Goal: Task Accomplishment & Management: Manage account settings

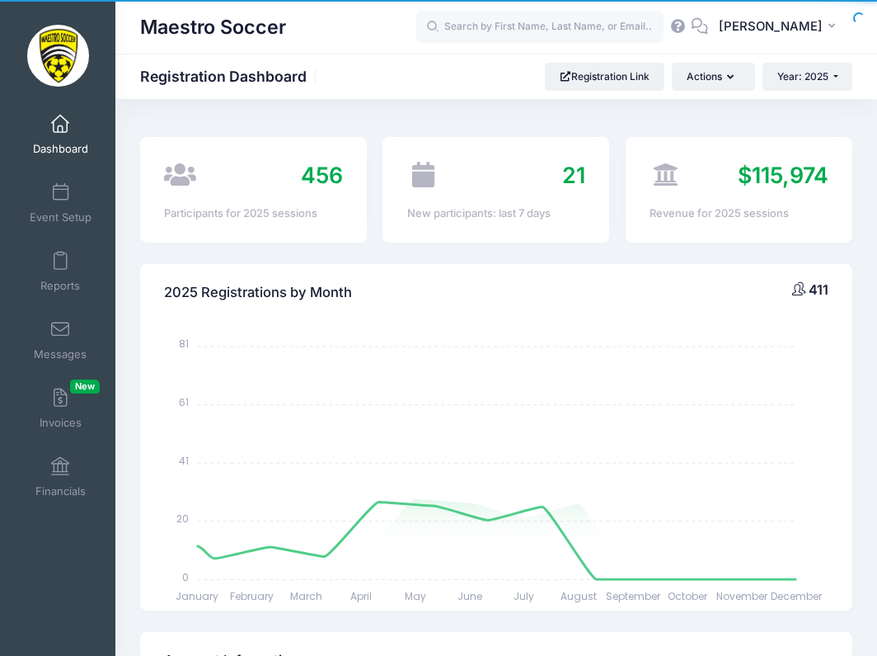
select select
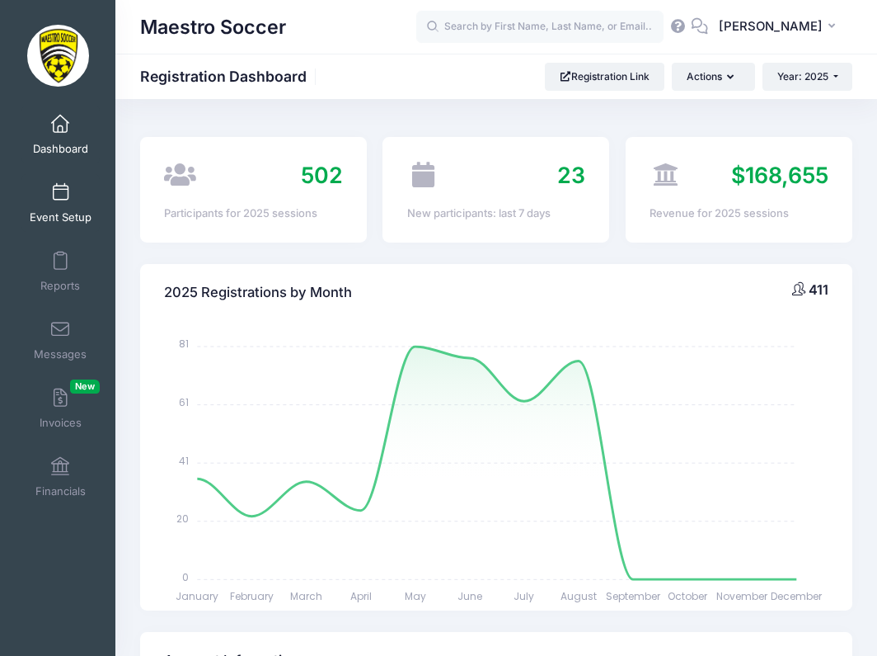
click at [66, 200] on link "Event Setup" at bounding box center [60, 203] width 78 height 58
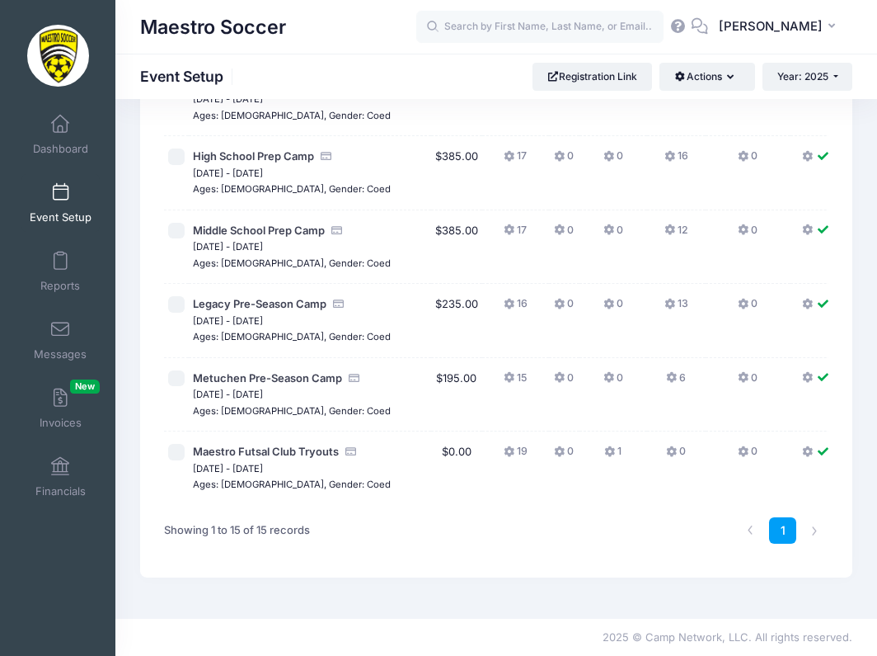
scroll to position [989, 0]
click at [504, 452] on icon at bounding box center [510, 452] width 13 height 0
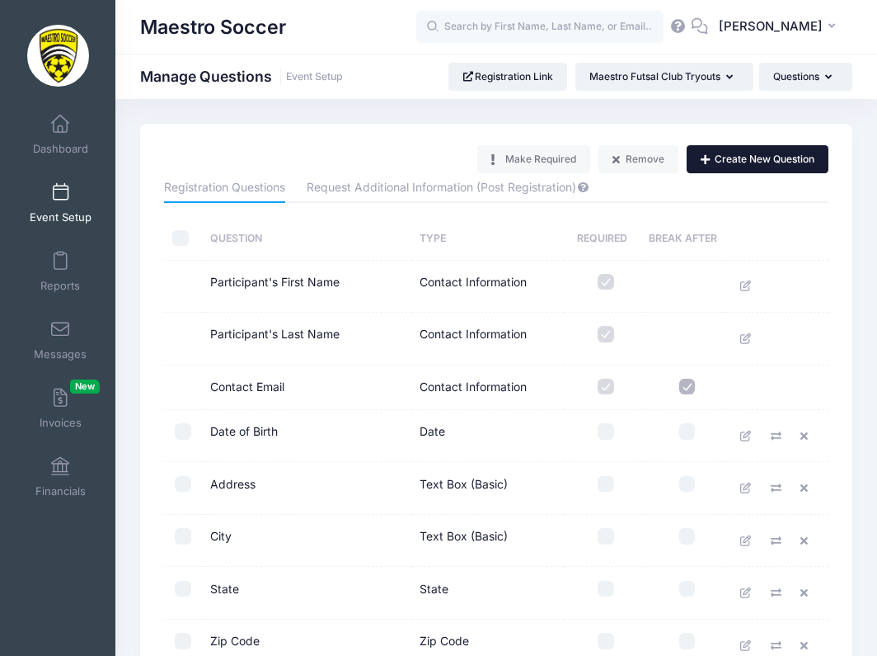
click at [763, 158] on button "Create New Question" at bounding box center [758, 159] width 142 height 28
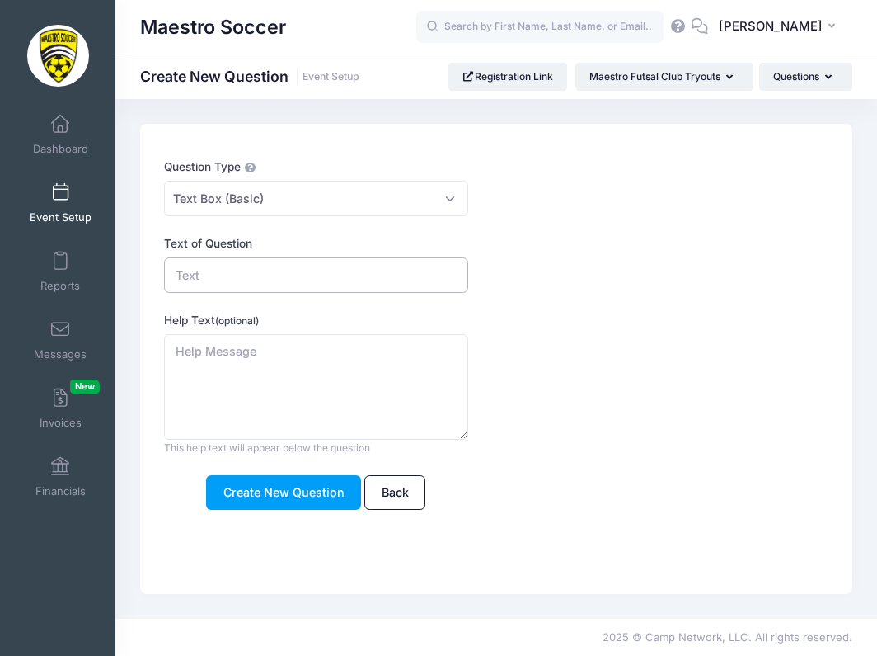
click at [220, 280] on input "Text of Question" at bounding box center [315, 274] width 303 height 35
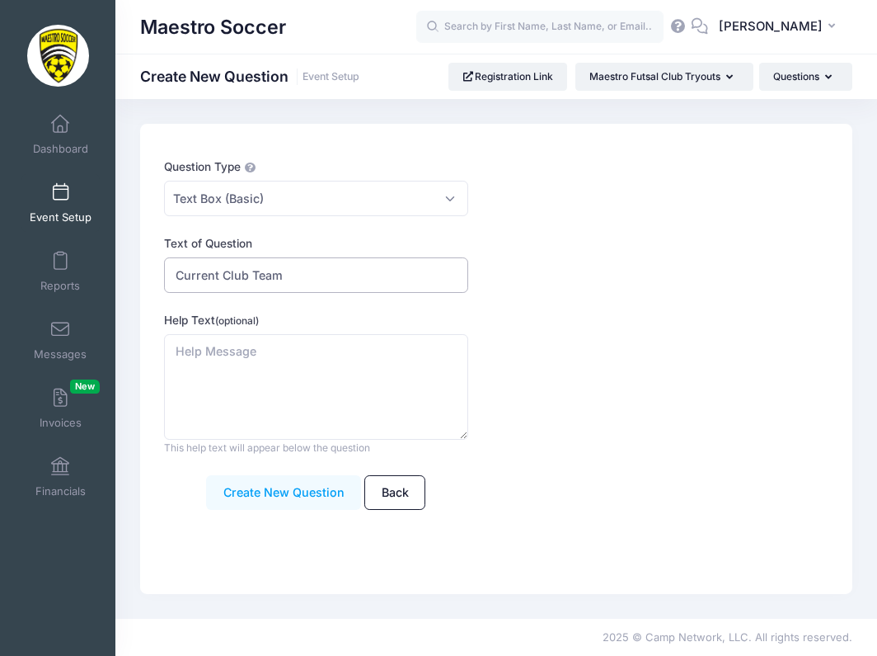
type input "Current Club Team"
click at [266, 499] on button "Create New Question" at bounding box center [283, 492] width 155 height 35
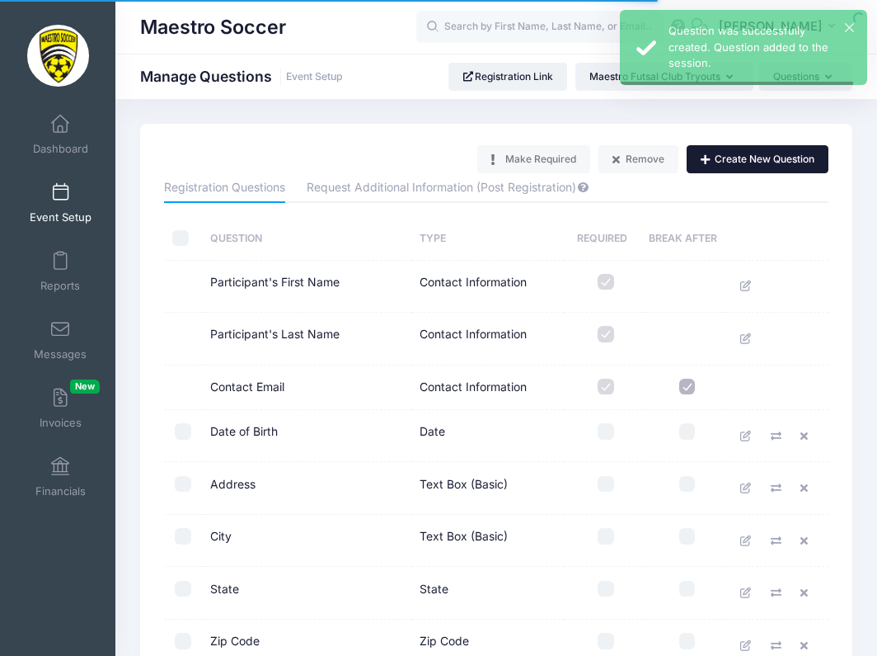
click at [752, 162] on button "Create New Question" at bounding box center [758, 159] width 142 height 28
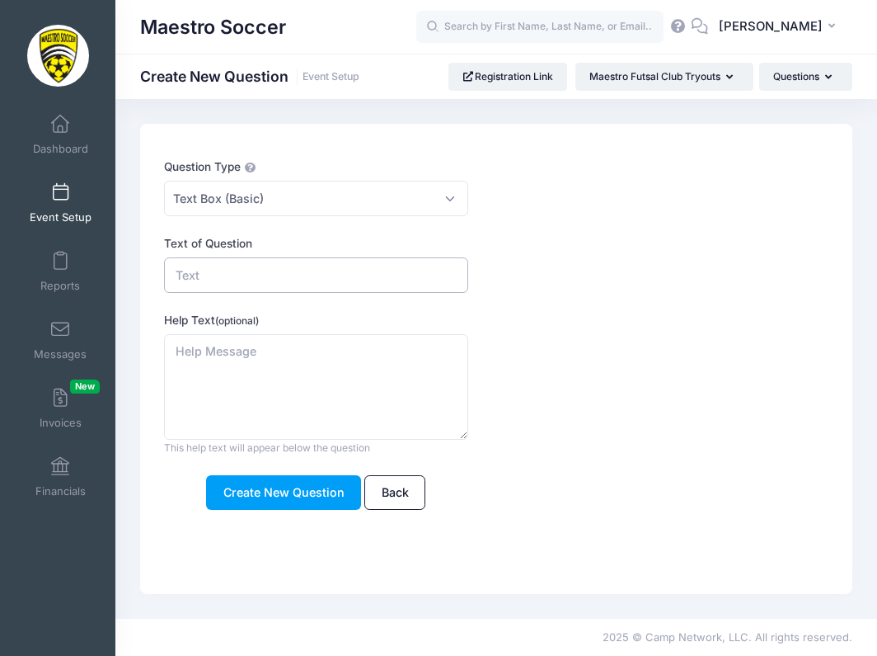
click at [274, 270] on input "Text of Question" at bounding box center [315, 274] width 303 height 35
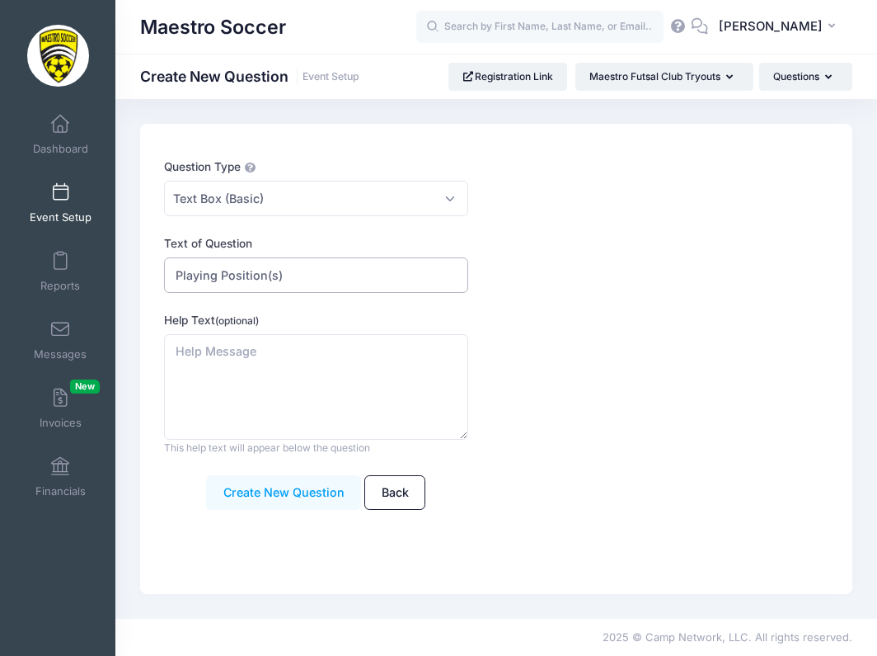
type input "Playing Position(s)"
click at [266, 501] on button "Create New Question" at bounding box center [283, 492] width 155 height 35
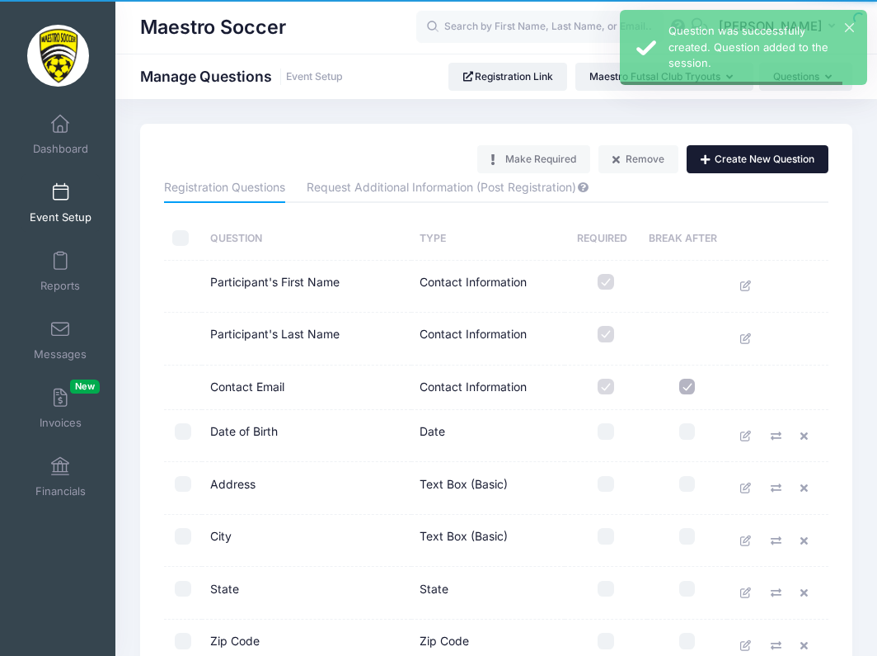
click at [727, 164] on button "Create New Question" at bounding box center [758, 159] width 142 height 28
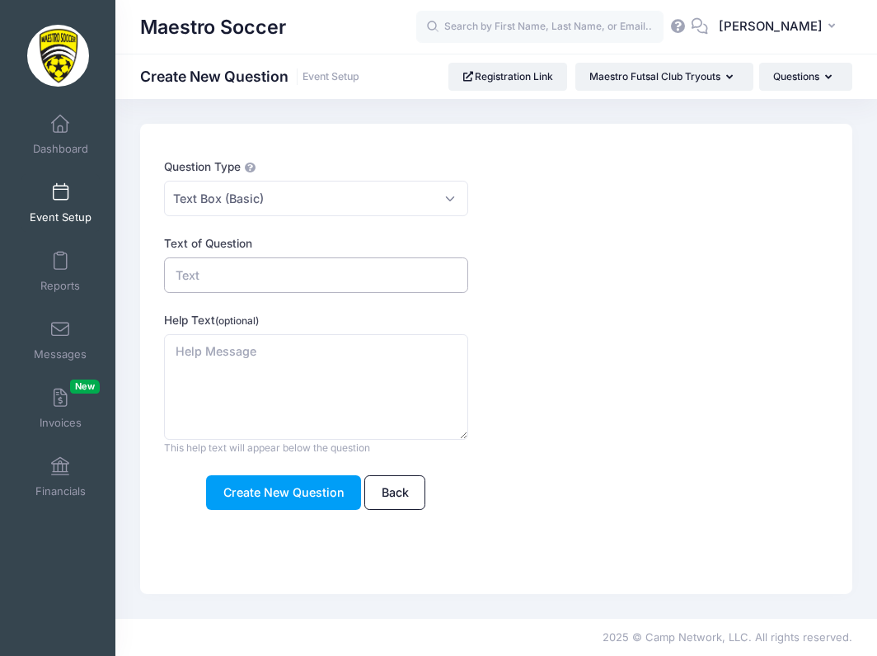
click at [362, 284] on input "Text of Question" at bounding box center [315, 274] width 303 height 35
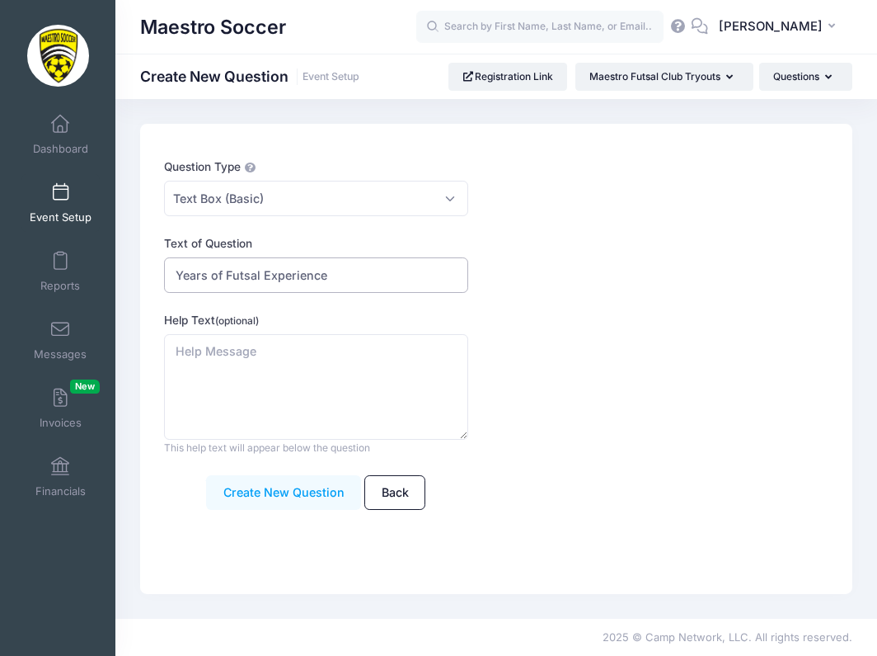
type input "Years of Futsal Experience"
click at [293, 498] on button "Create New Question" at bounding box center [283, 492] width 155 height 35
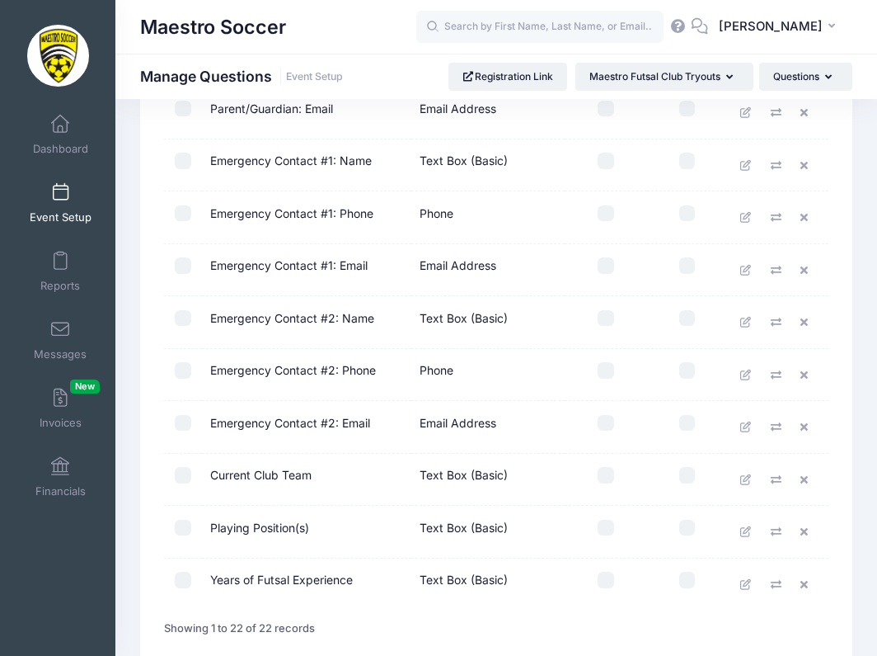
scroll to position [867, 0]
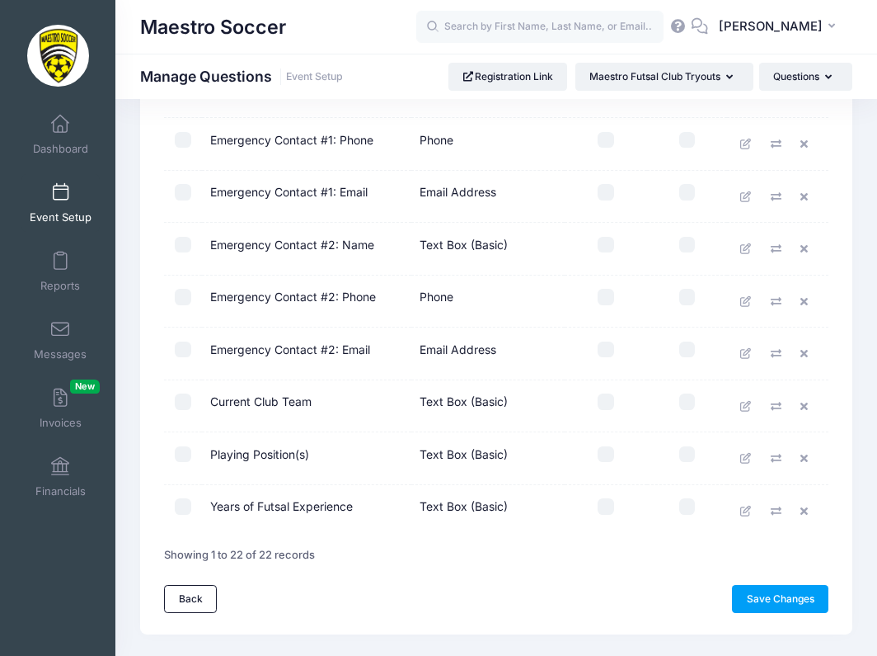
click at [177, 405] on input "checkbox" at bounding box center [183, 401] width 16 height 16
checkbox input "true"
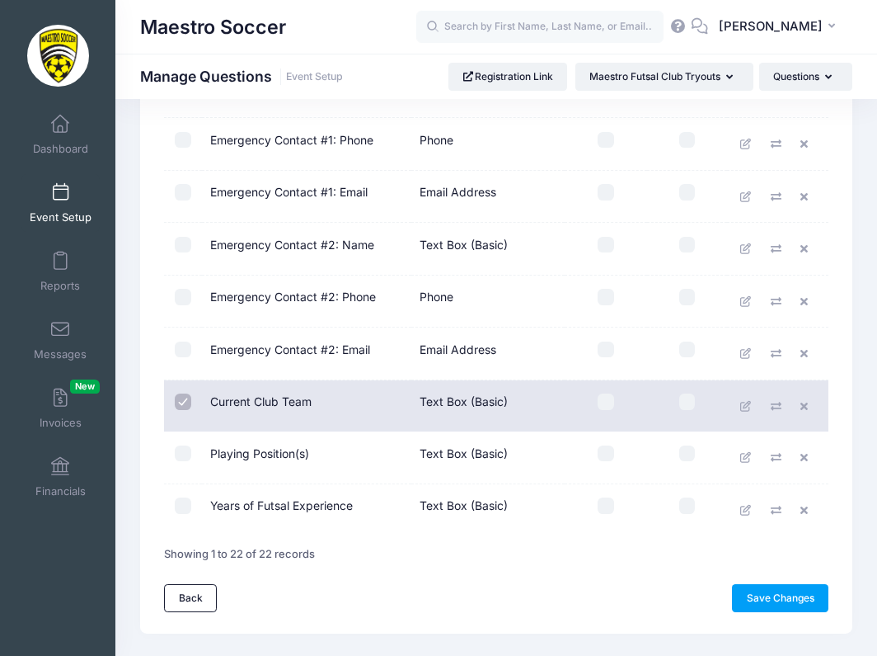
click at [182, 452] on input "checkbox" at bounding box center [183, 453] width 16 height 16
checkbox input "true"
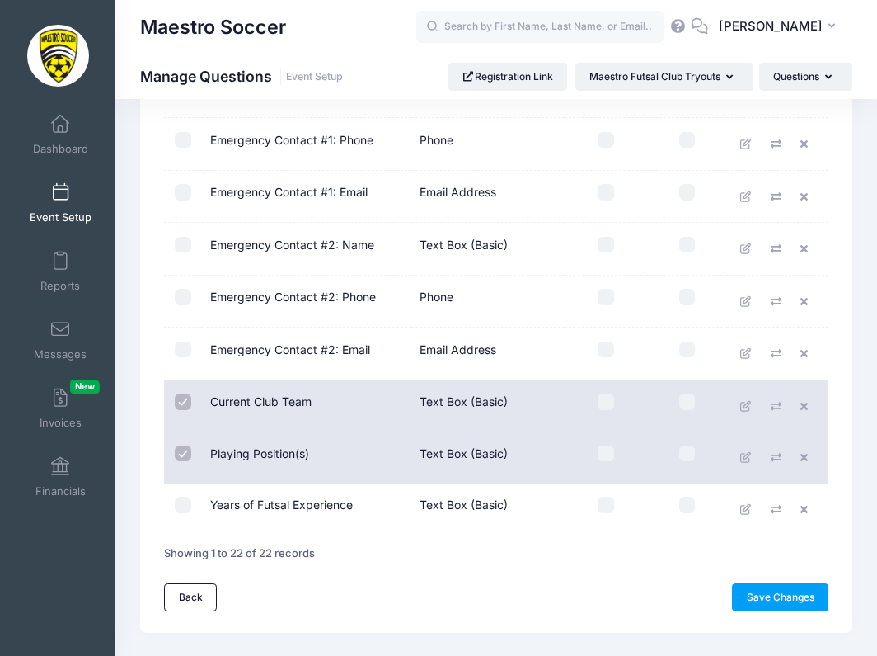
click at [186, 504] on input "checkbox" at bounding box center [183, 504] width 16 height 16
checkbox input "true"
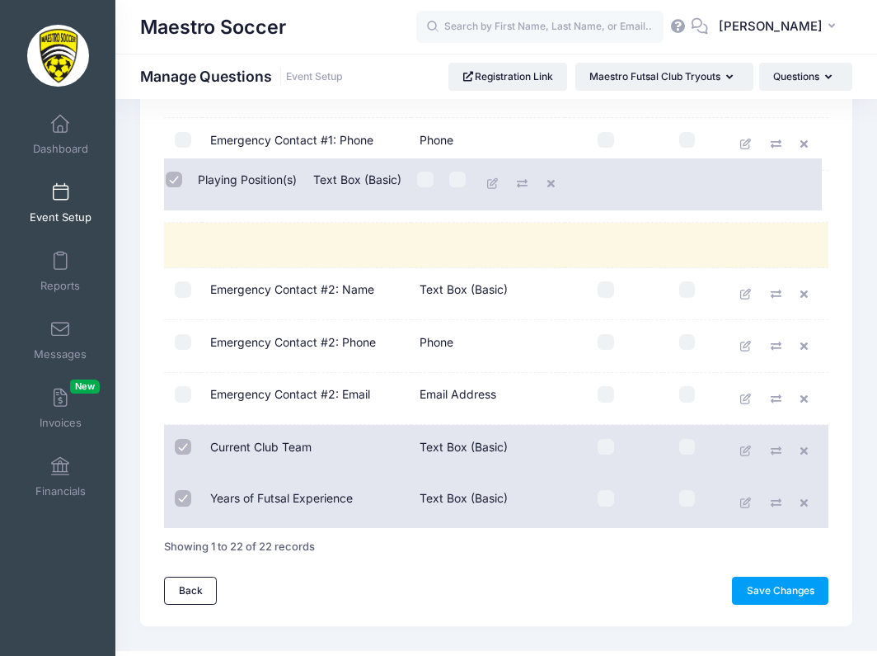
drag, startPoint x: 361, startPoint y: 473, endPoint x: 355, endPoint y: 196, distance: 277.1
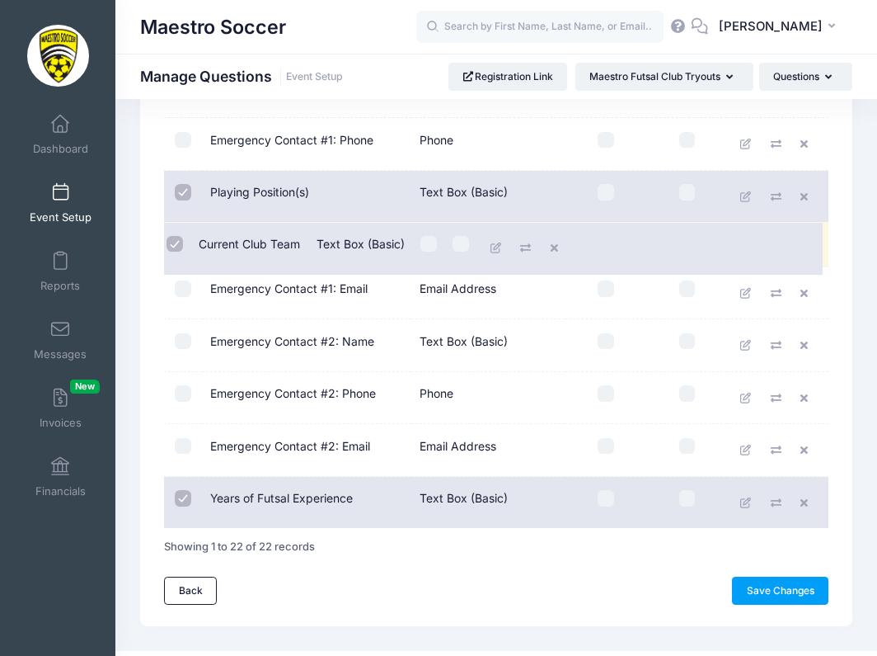
drag, startPoint x: 380, startPoint y: 449, endPoint x: 374, endPoint y: 240, distance: 209.5
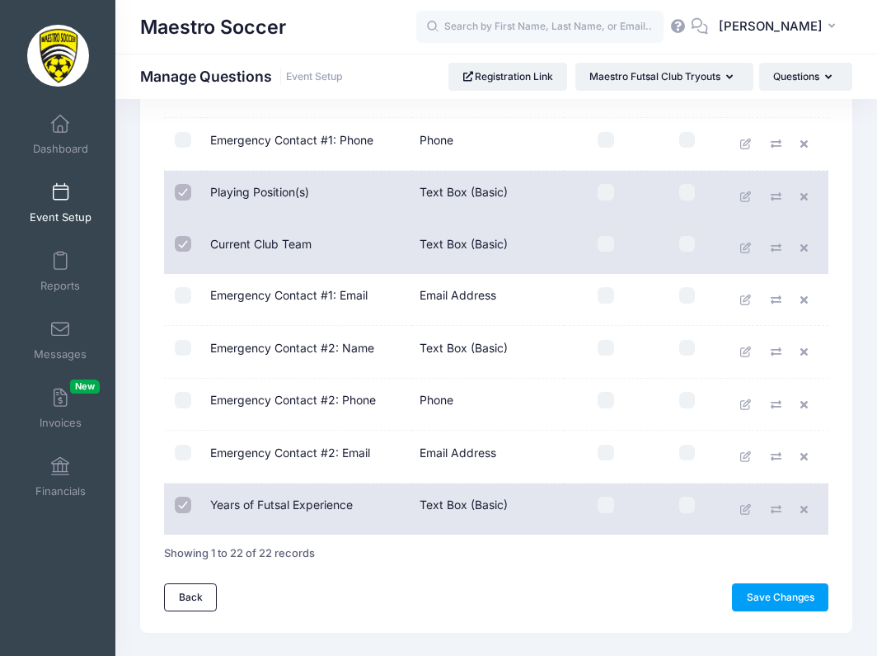
scroll to position [0, 0]
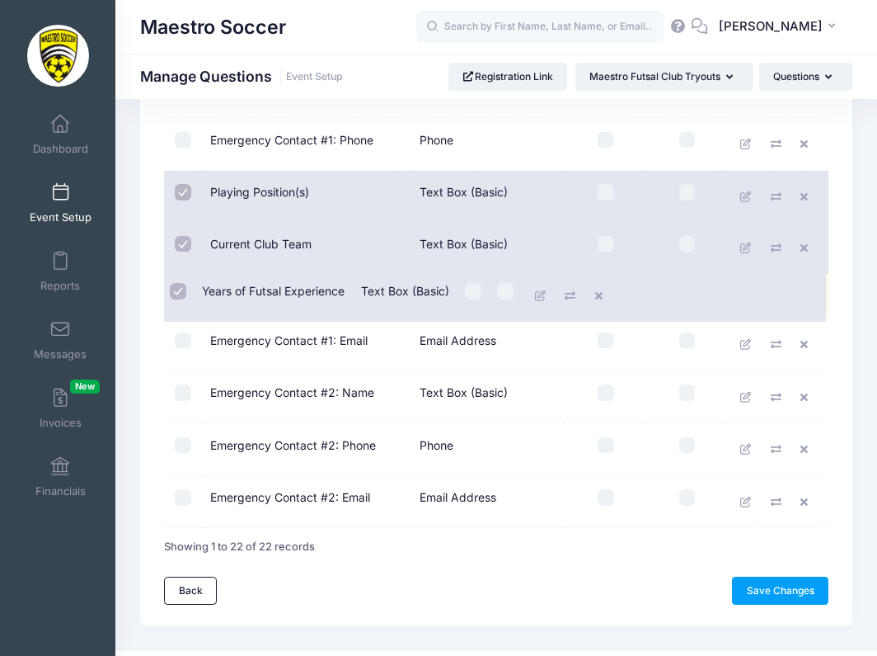
drag, startPoint x: 373, startPoint y: 511, endPoint x: 370, endPoint y: 298, distance: 213.6
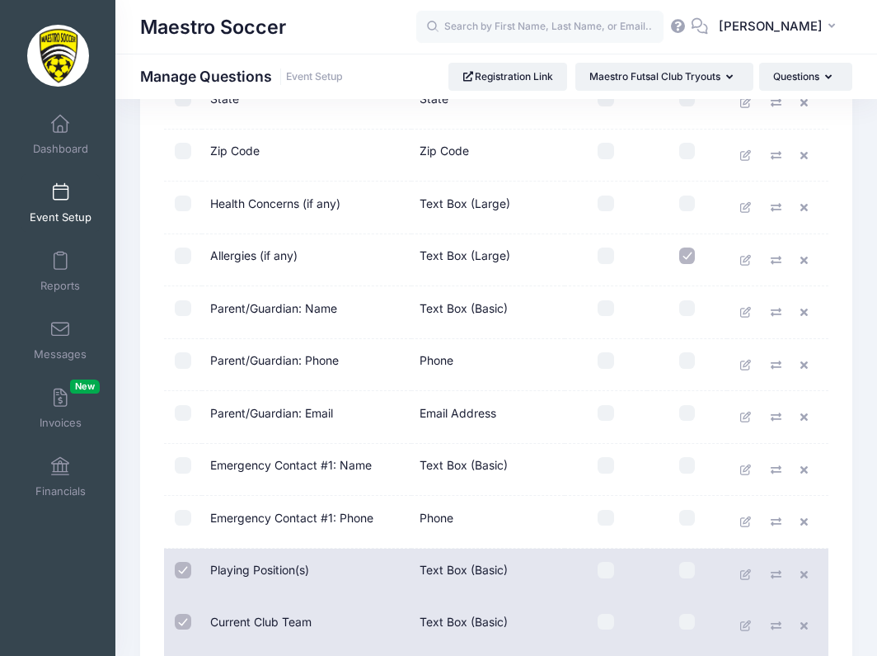
scroll to position [491, 0]
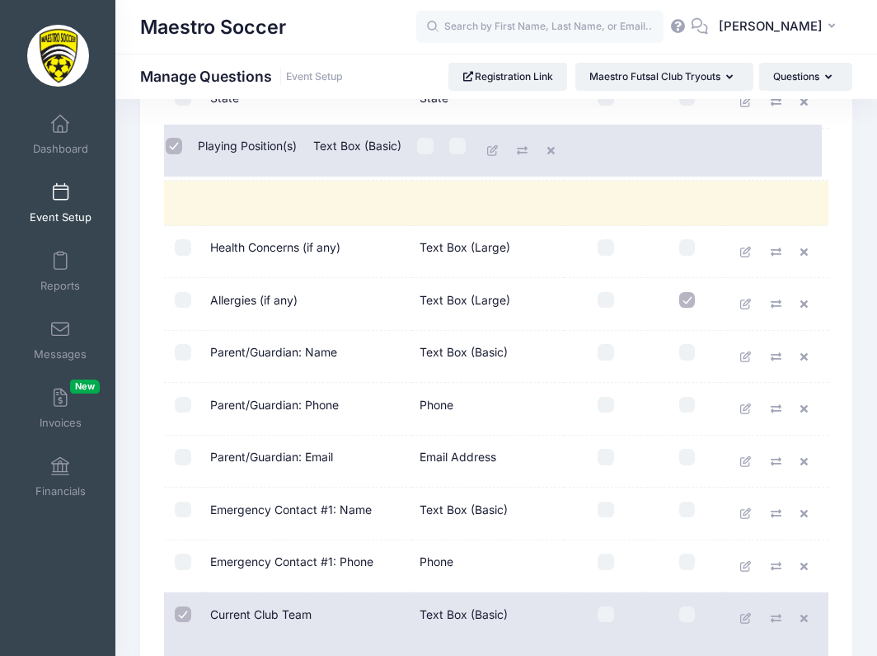
drag, startPoint x: 352, startPoint y: 587, endPoint x: 345, endPoint y: 164, distance: 423.0
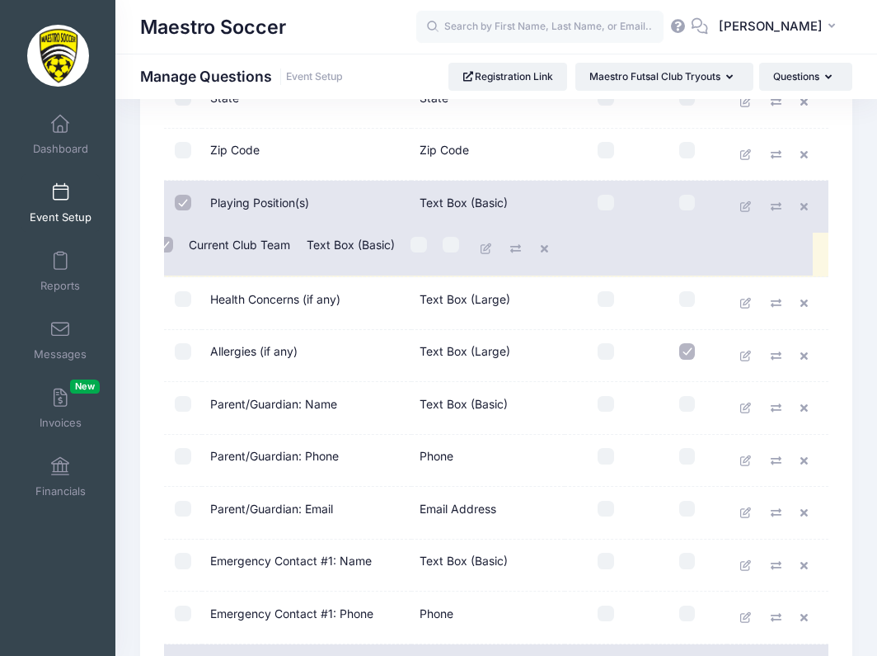
drag, startPoint x: 338, startPoint y: 613, endPoint x: 322, endPoint y: 237, distance: 376.3
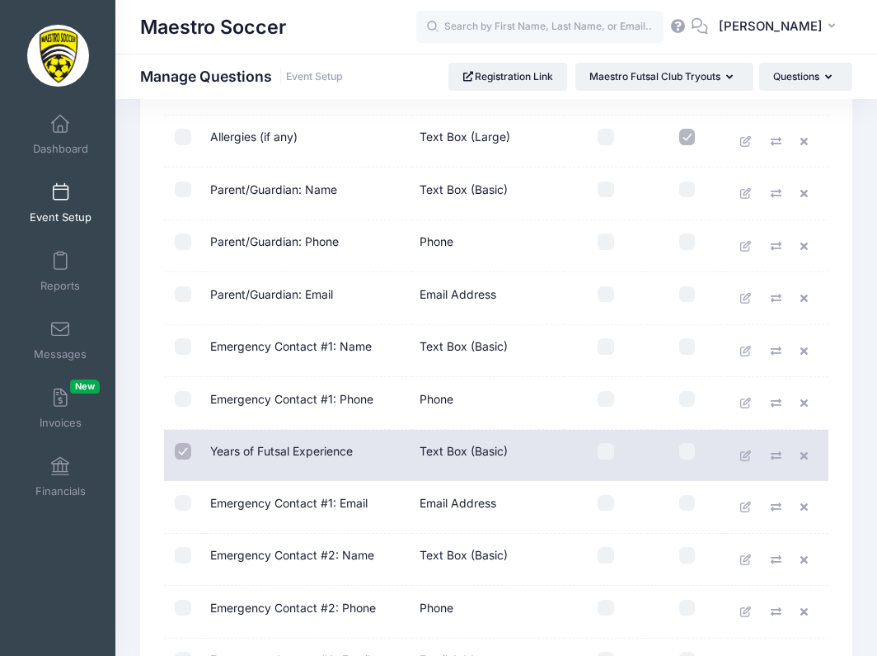
scroll to position [743, 0]
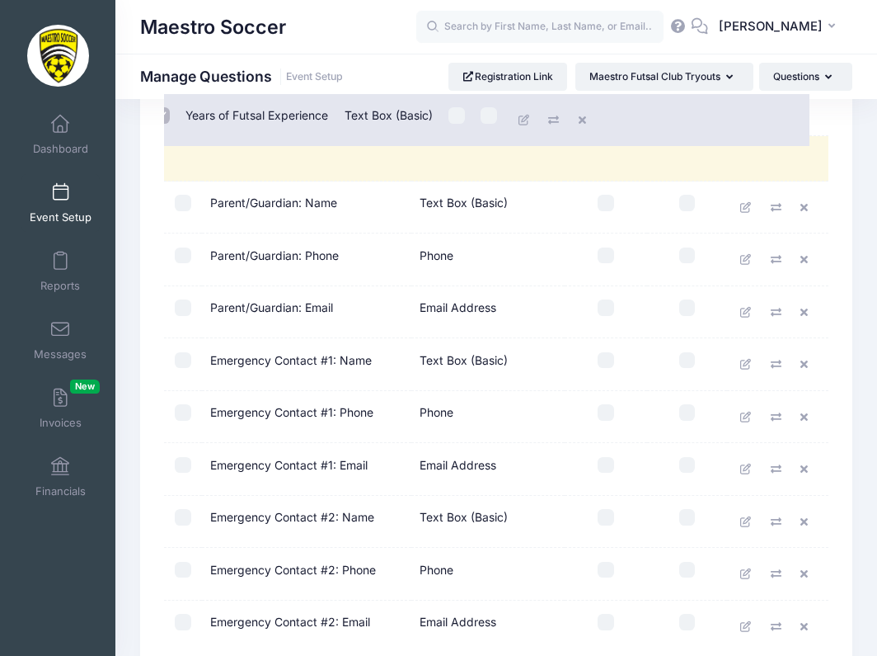
drag, startPoint x: 374, startPoint y: 416, endPoint x: 355, endPoint y: 113, distance: 304.1
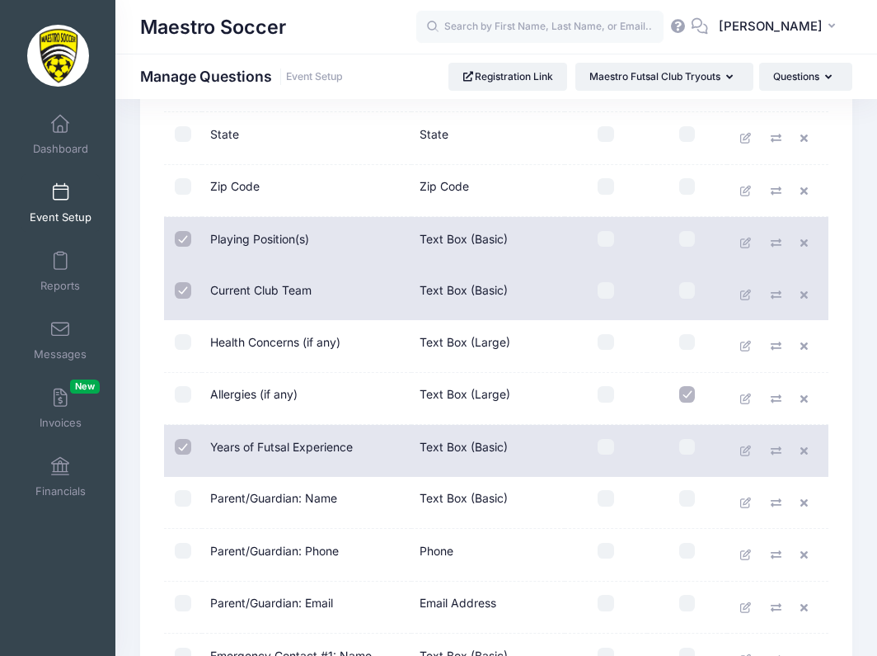
scroll to position [449, 0]
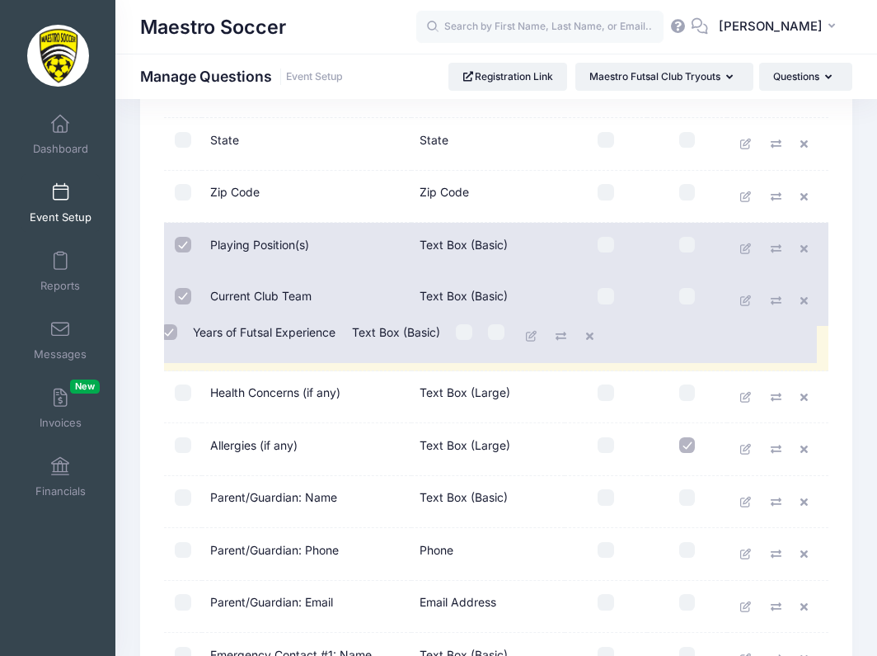
drag, startPoint x: 386, startPoint y: 453, endPoint x: 374, endPoint y: 333, distance: 120.1
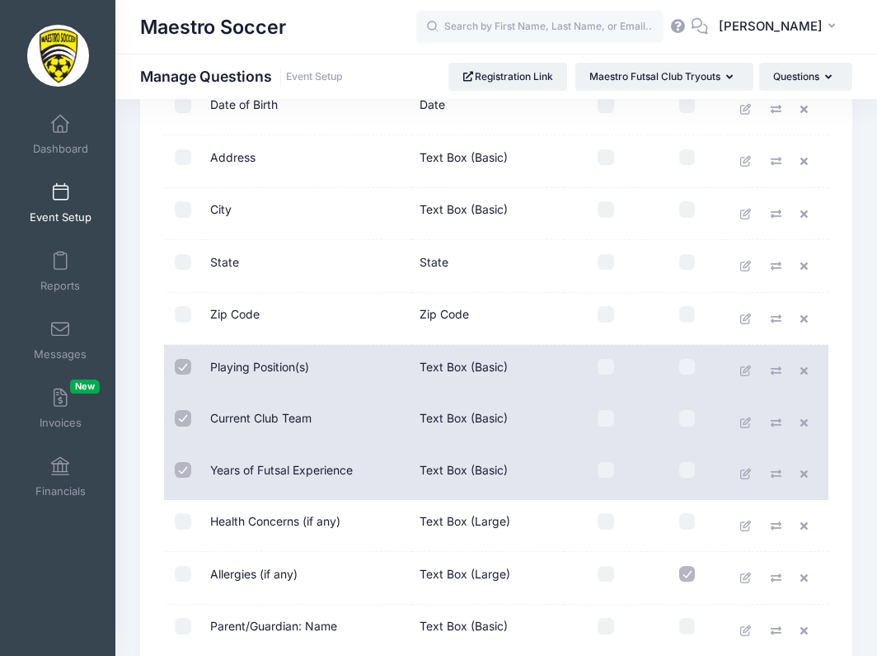
scroll to position [326, 0]
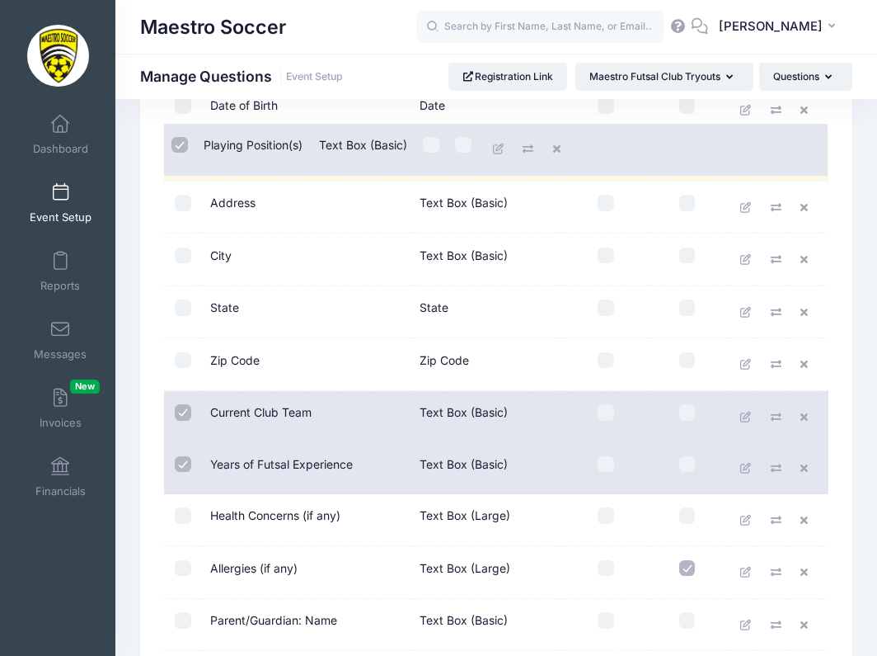
drag, startPoint x: 344, startPoint y: 367, endPoint x: 343, endPoint y: 144, distance: 222.6
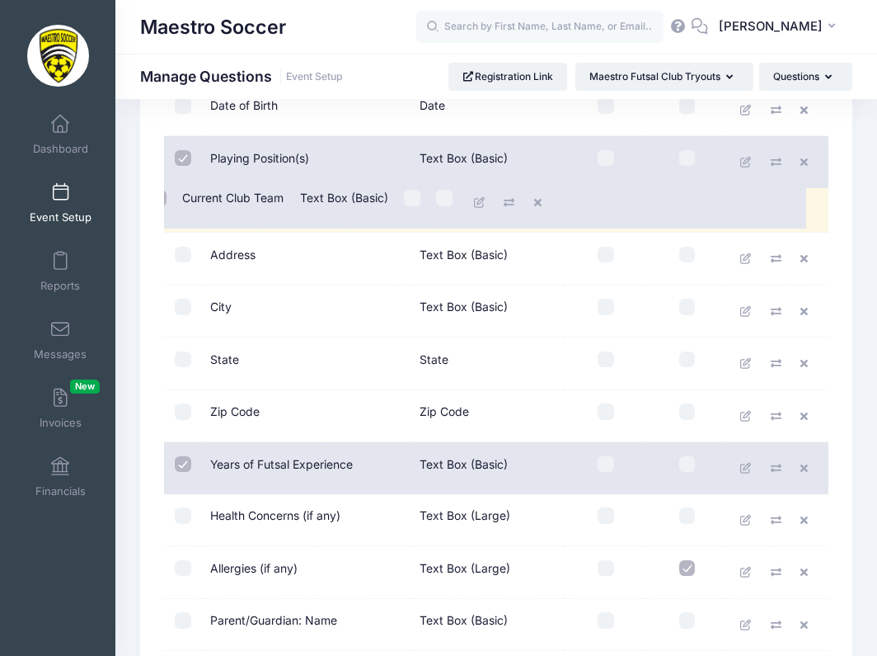
drag, startPoint x: 353, startPoint y: 427, endPoint x: 331, endPoint y: 206, distance: 222.1
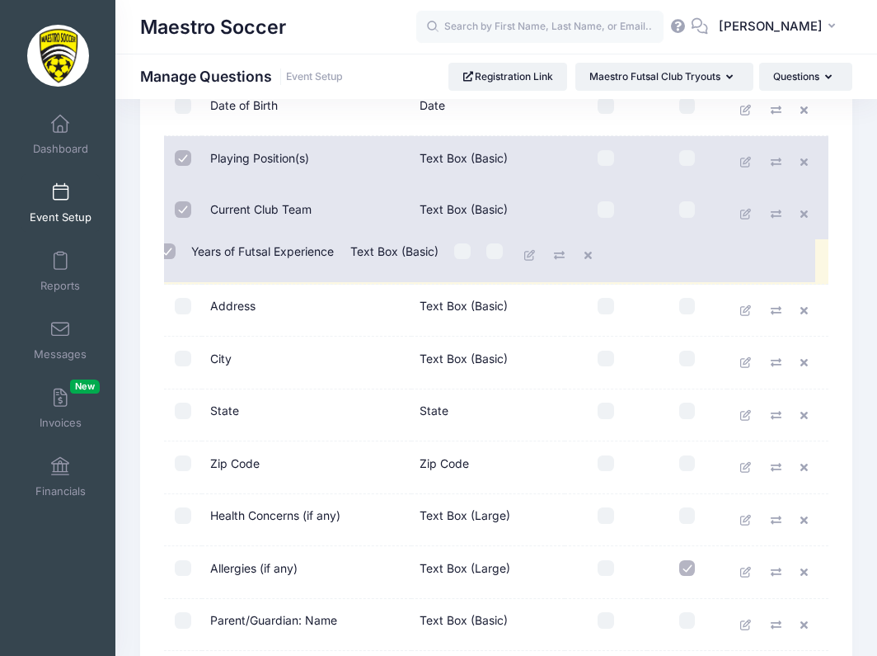
drag, startPoint x: 360, startPoint y: 483, endPoint x: 346, endPoint y: 264, distance: 219.7
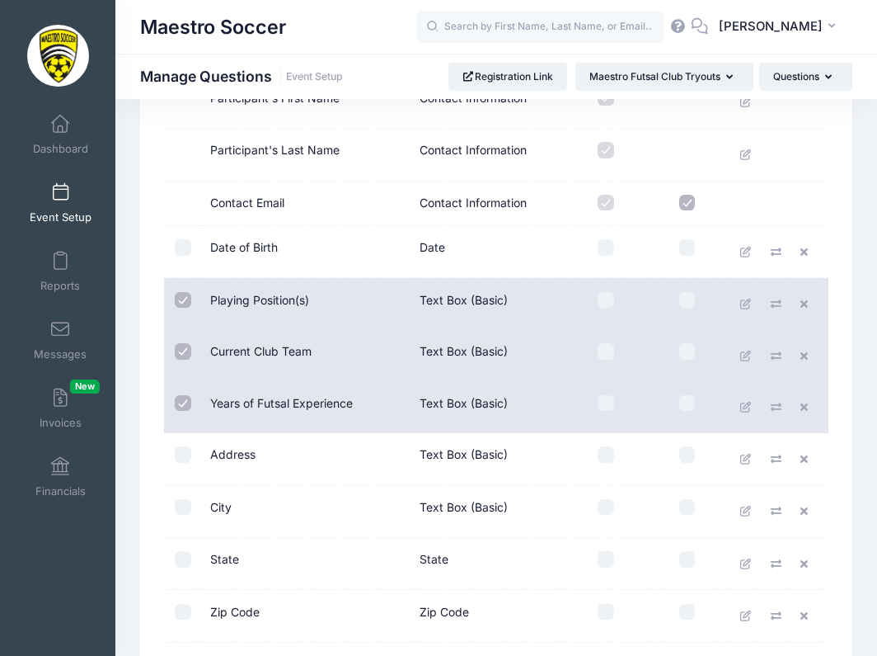
scroll to position [206, 0]
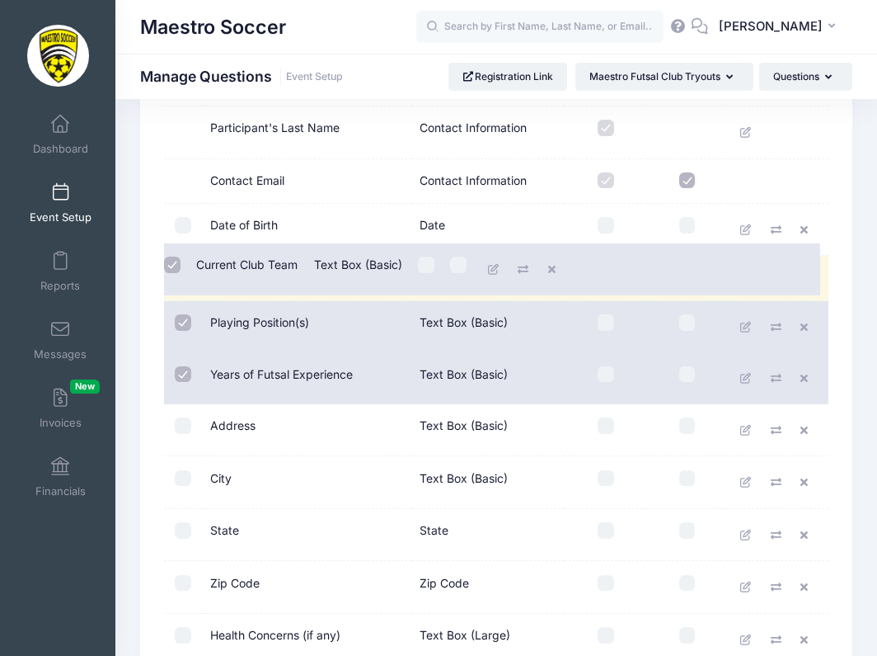
drag, startPoint x: 350, startPoint y: 335, endPoint x: 342, endPoint y: 270, distance: 64.8
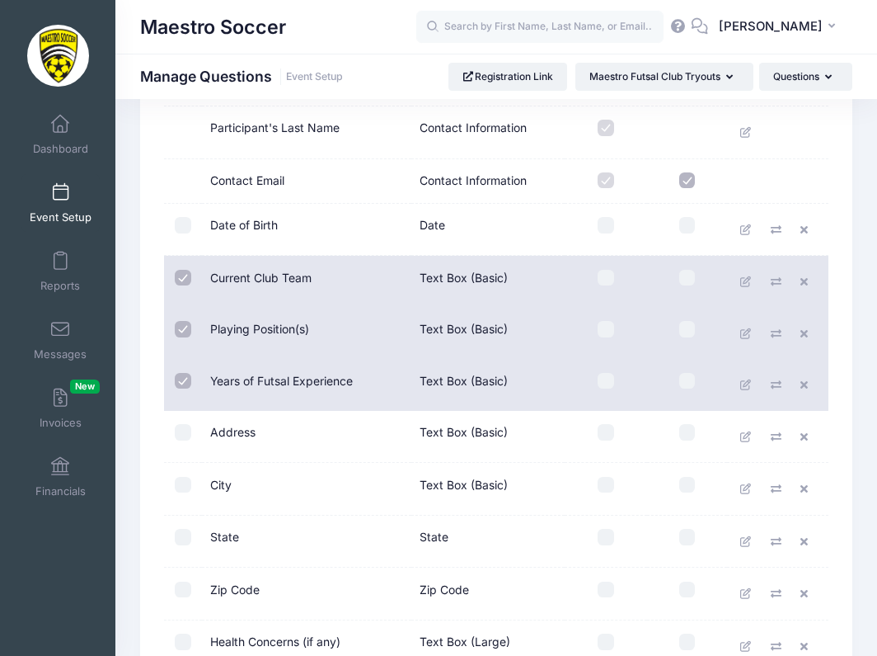
click at [186, 273] on input "checkbox" at bounding box center [183, 278] width 16 height 16
checkbox input "false"
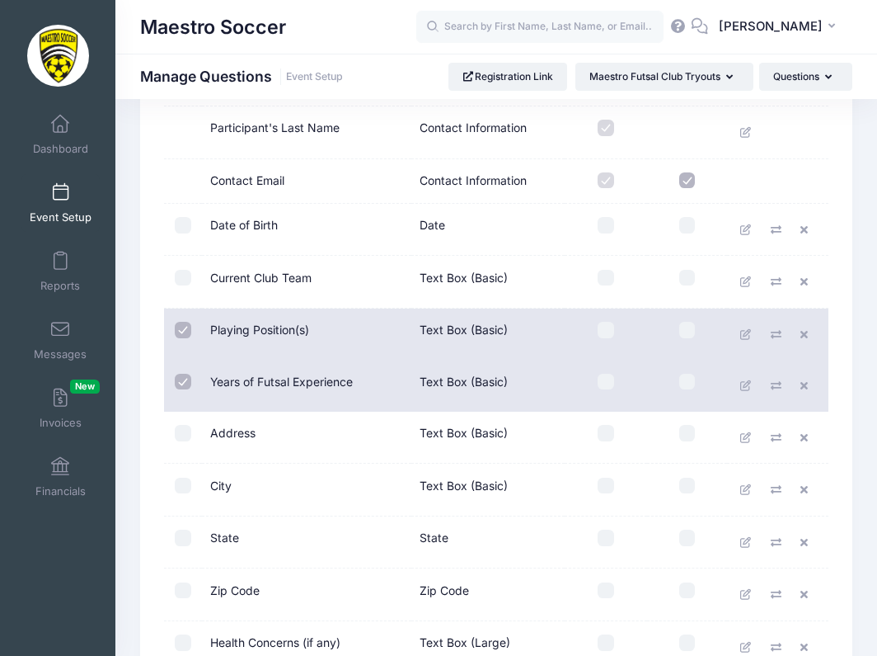
click at [186, 334] on input "checkbox" at bounding box center [183, 330] width 16 height 16
checkbox input "false"
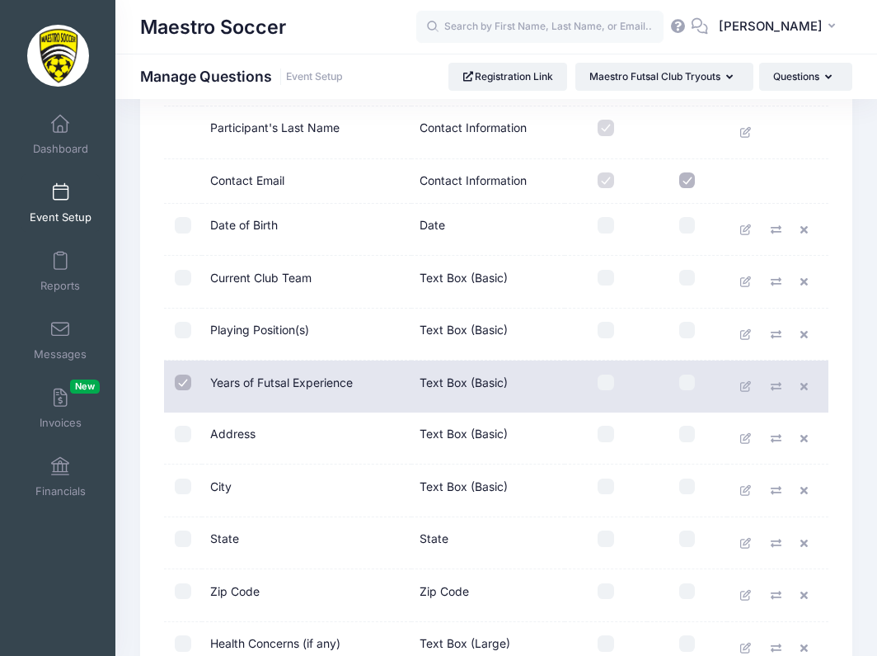
click at [186, 373] on td at bounding box center [183, 386] width 38 height 52
click at [184, 379] on input "checkbox" at bounding box center [183, 382] width 16 height 16
checkbox input "false"
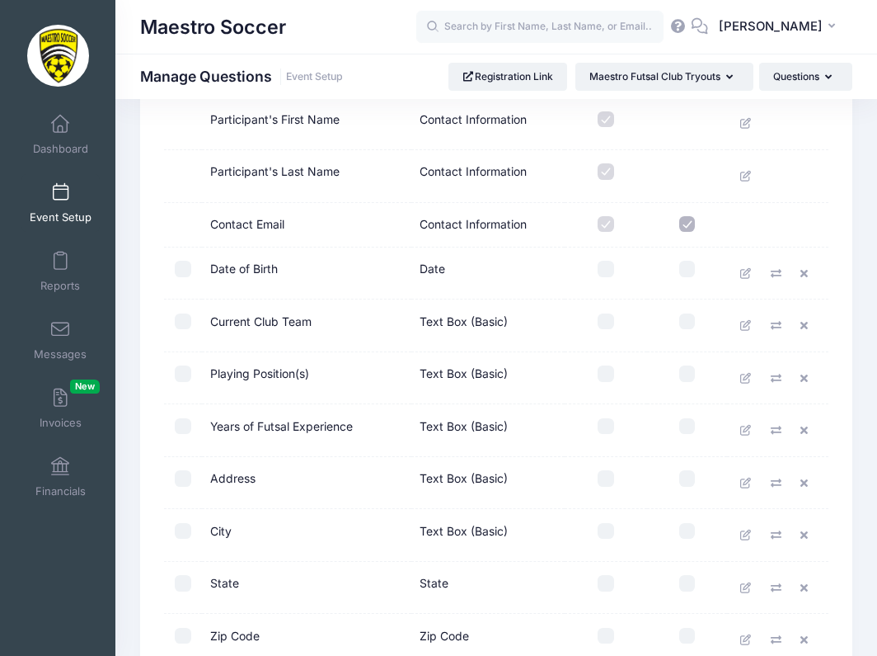
scroll to position [182, 0]
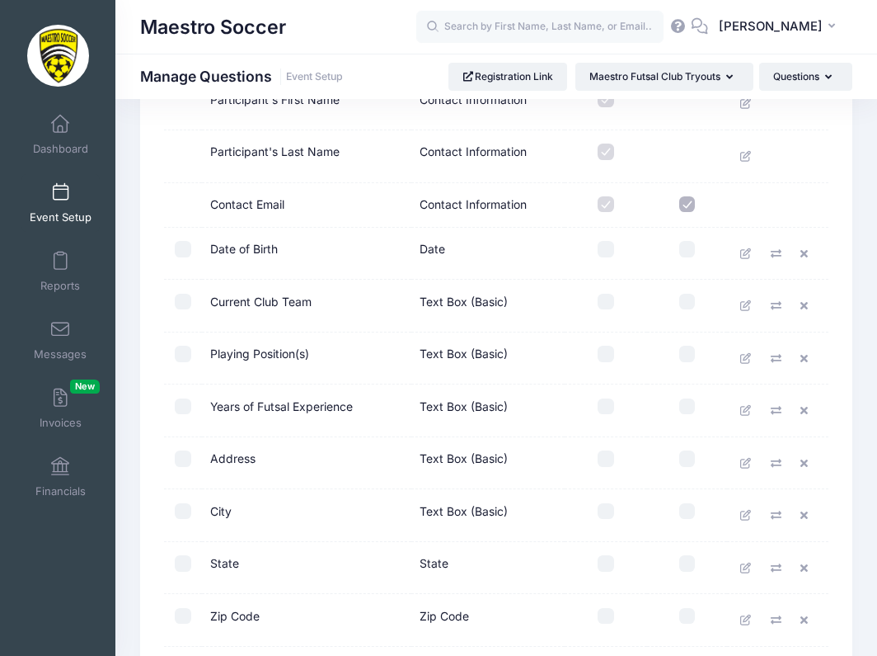
click at [687, 355] on input "checkbox" at bounding box center [687, 353] width 16 height 16
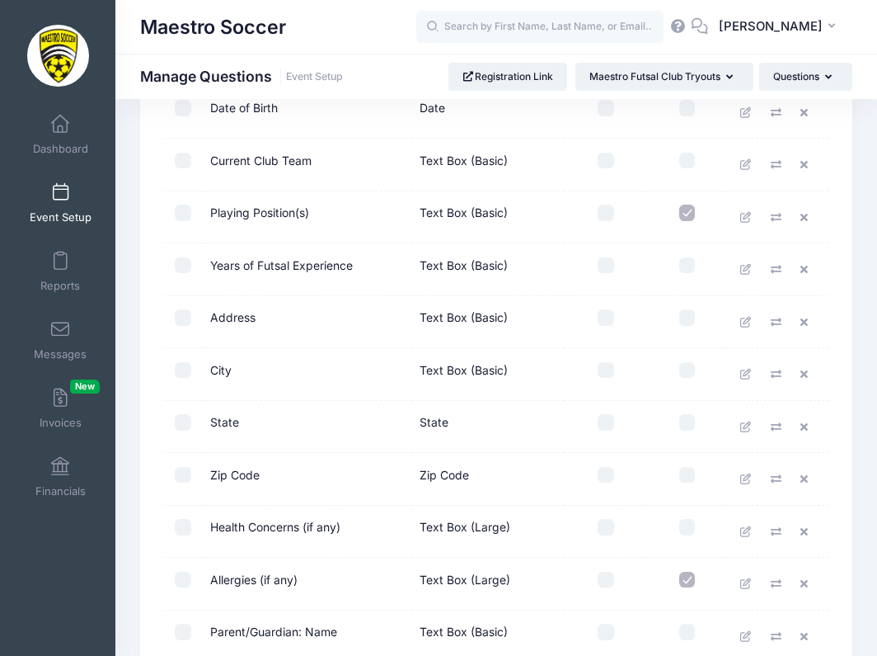
scroll to position [324, 0]
click at [685, 211] on input "checkbox" at bounding box center [687, 212] width 16 height 16
checkbox input "false"
click at [693, 269] on input "checkbox" at bounding box center [687, 264] width 16 height 16
checkbox input "true"
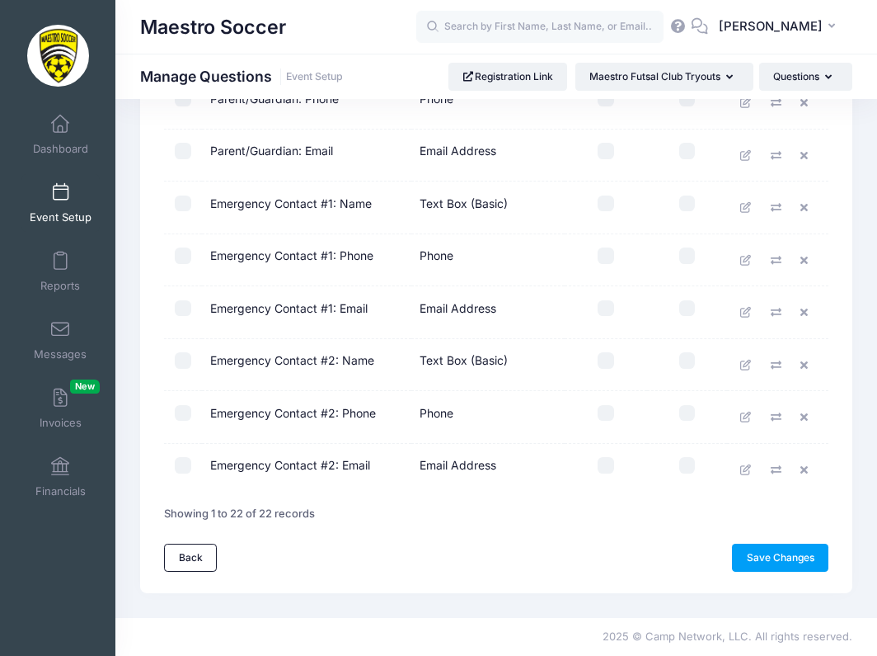
scroll to position [908, 0]
click at [751, 555] on link "Save Changes" at bounding box center [780, 558] width 96 height 28
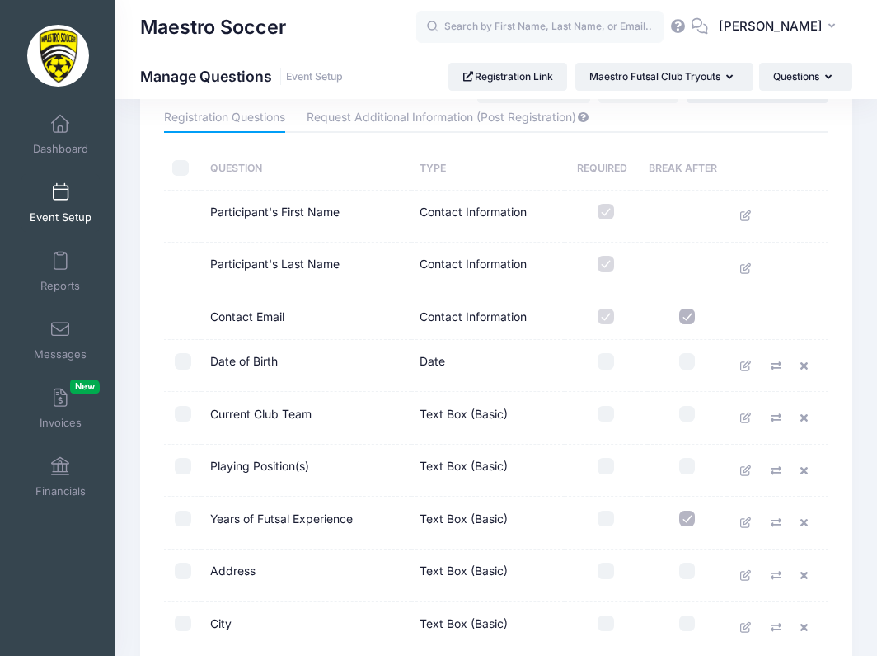
scroll to position [73, 0]
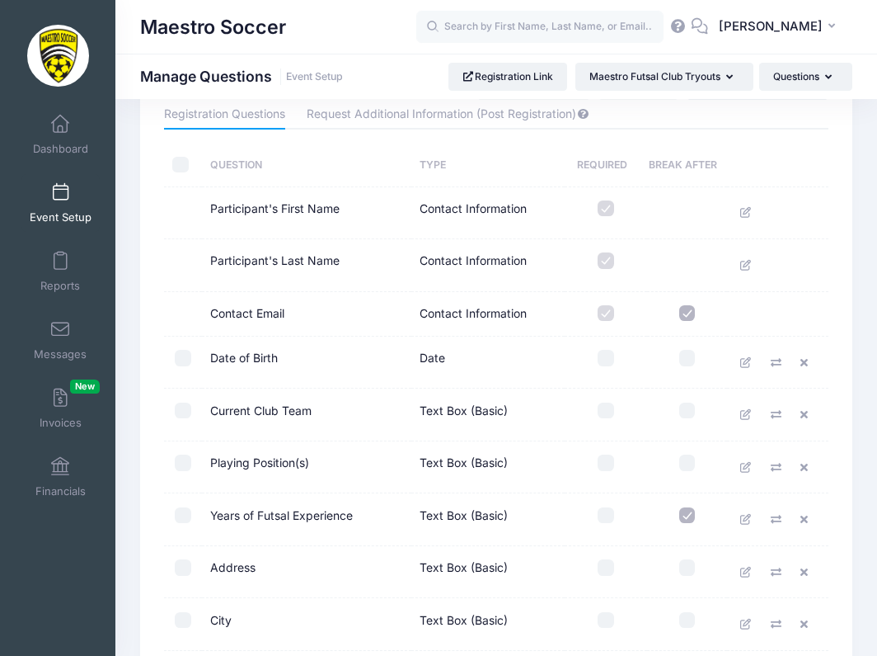
click at [185, 356] on input "checkbox" at bounding box center [183, 358] width 16 height 16
checkbox input "true"
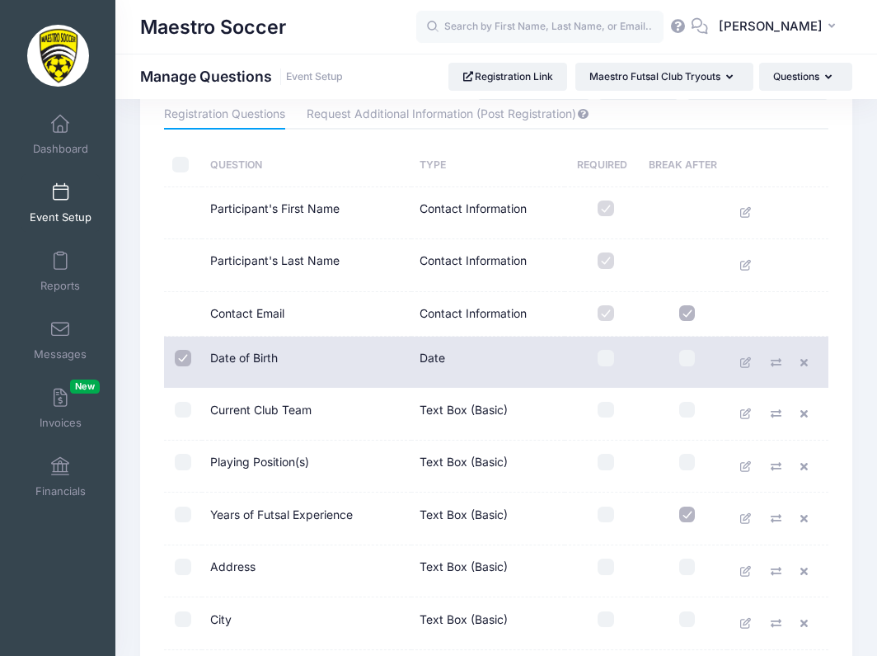
click at [183, 405] on input "checkbox" at bounding box center [183, 410] width 16 height 16
checkbox input "true"
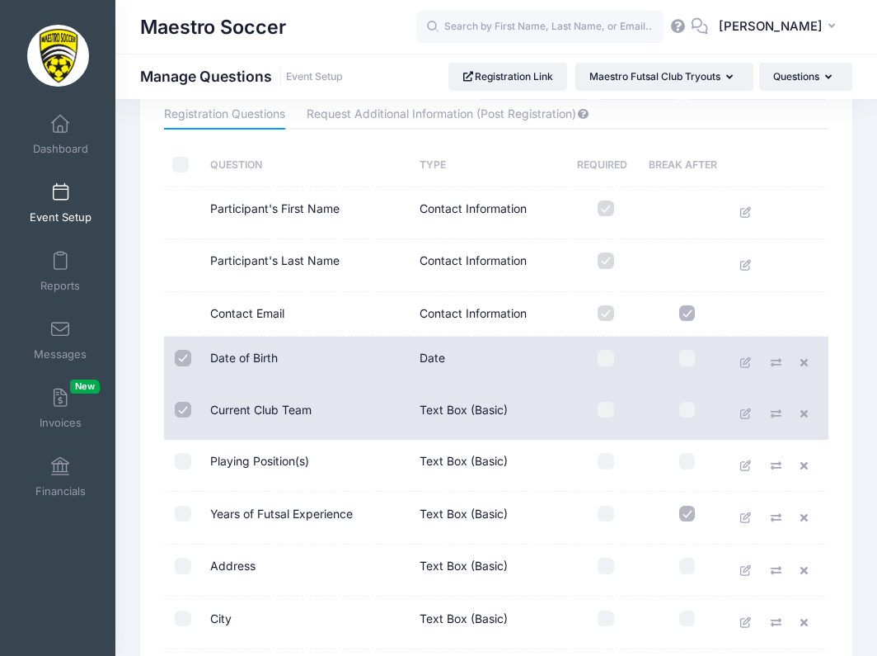
click at [182, 367] on td at bounding box center [183, 362] width 38 height 52
click at [182, 364] on input "checkbox" at bounding box center [183, 358] width 16 height 16
checkbox input "false"
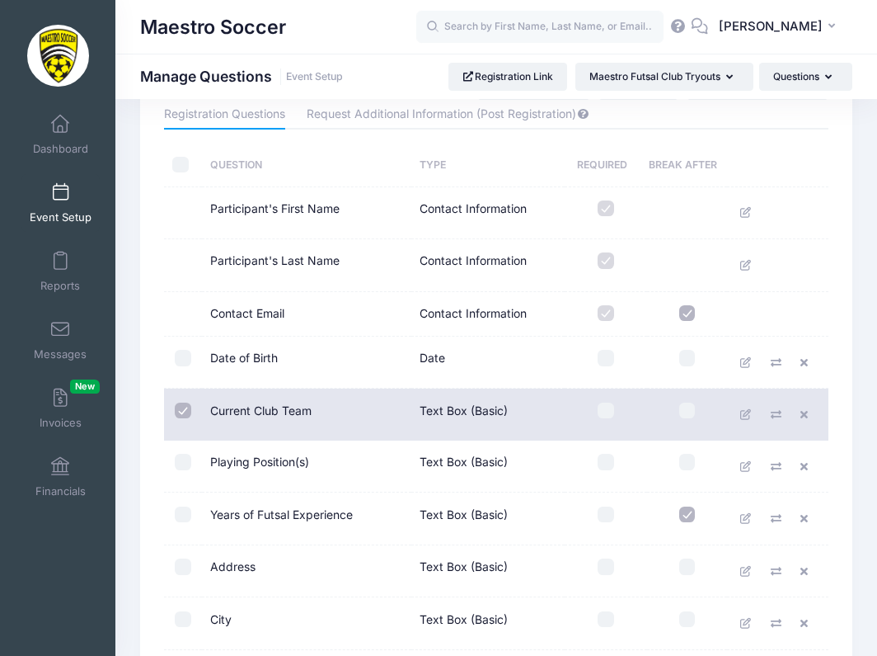
click at [185, 402] on input "checkbox" at bounding box center [183, 410] width 16 height 16
checkbox input "false"
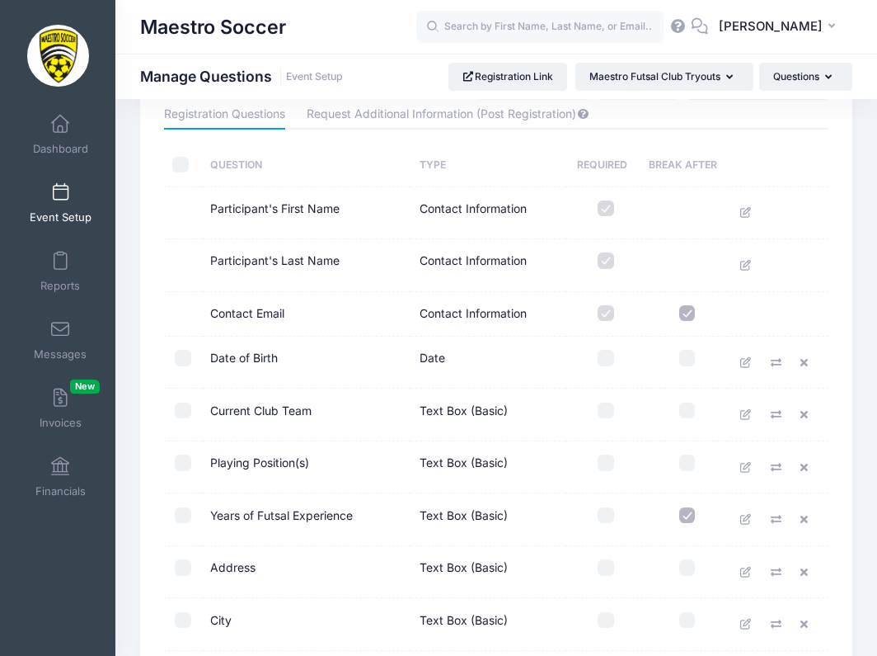
click at [610, 364] on input "checkbox" at bounding box center [606, 358] width 16 height 16
checkbox input "true"
click at [608, 412] on input "checkbox" at bounding box center [606, 410] width 16 height 16
checkbox input "true"
click at [604, 458] on input "checkbox" at bounding box center [606, 462] width 16 height 16
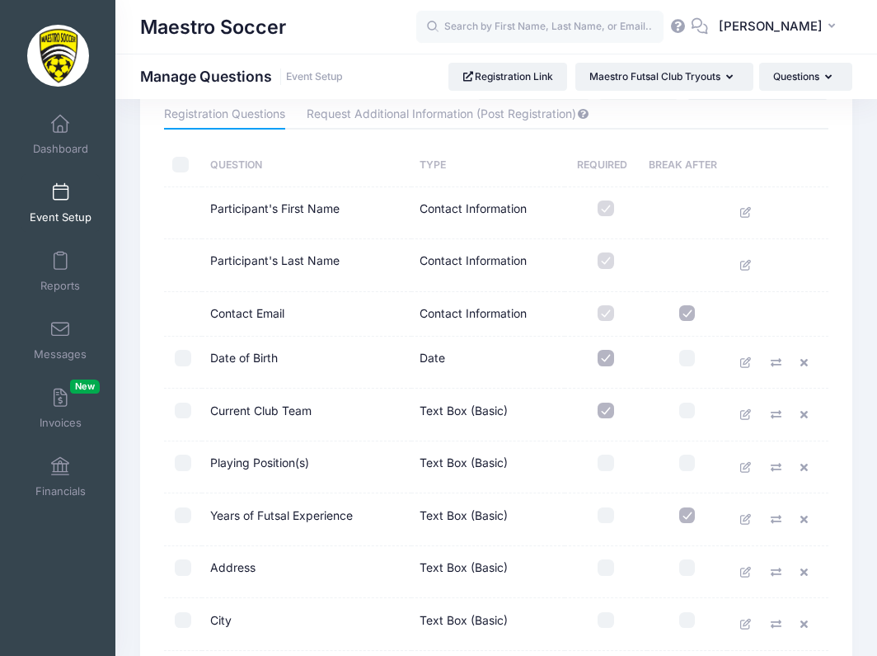
checkbox input "true"
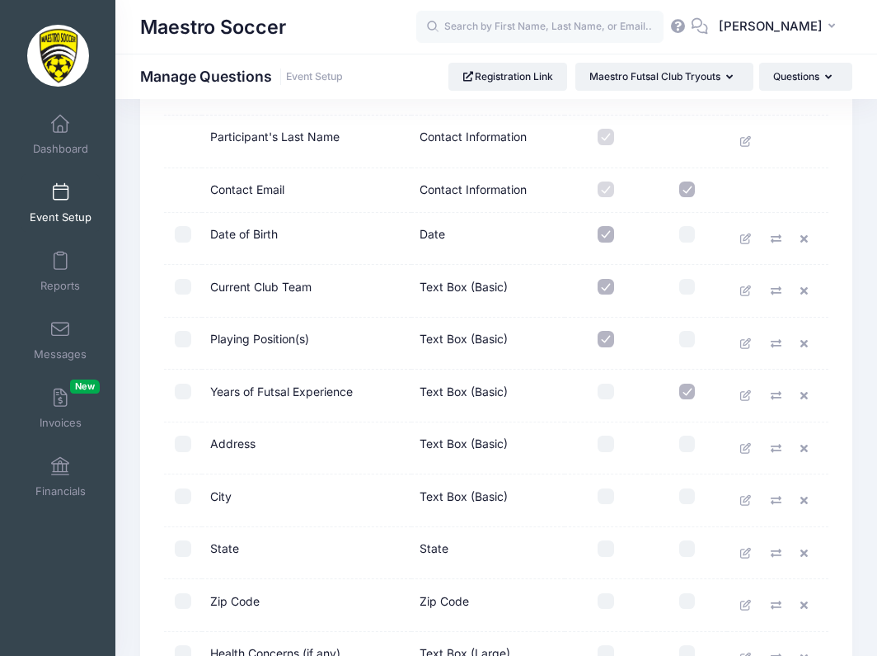
scroll to position [235, 0]
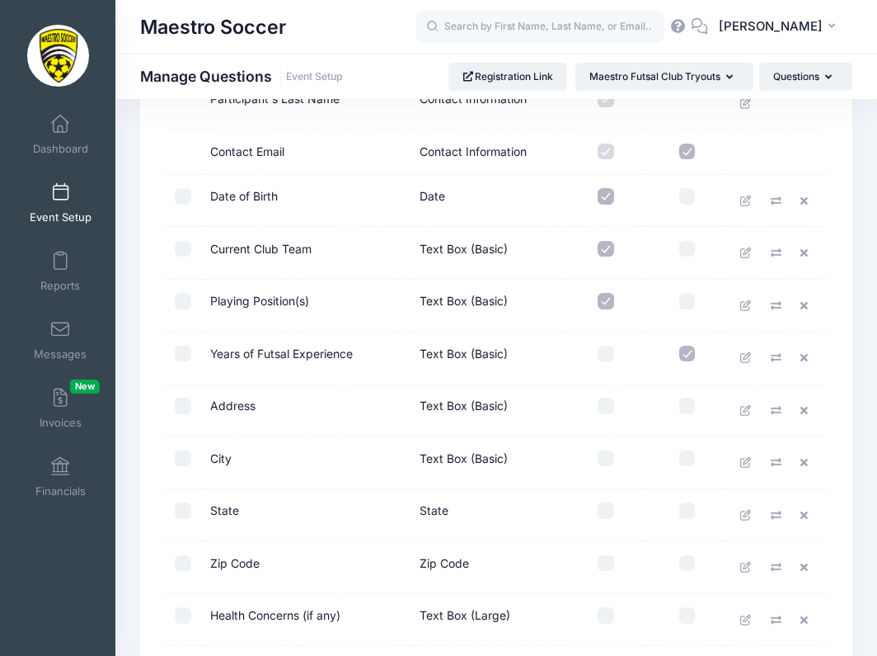
click at [612, 345] on label at bounding box center [606, 353] width 66 height 16
click at [612, 345] on input "checkbox" at bounding box center [606, 353] width 16 height 16
click at [609, 353] on input "checkbox" at bounding box center [606, 353] width 16 height 16
checkbox input "true"
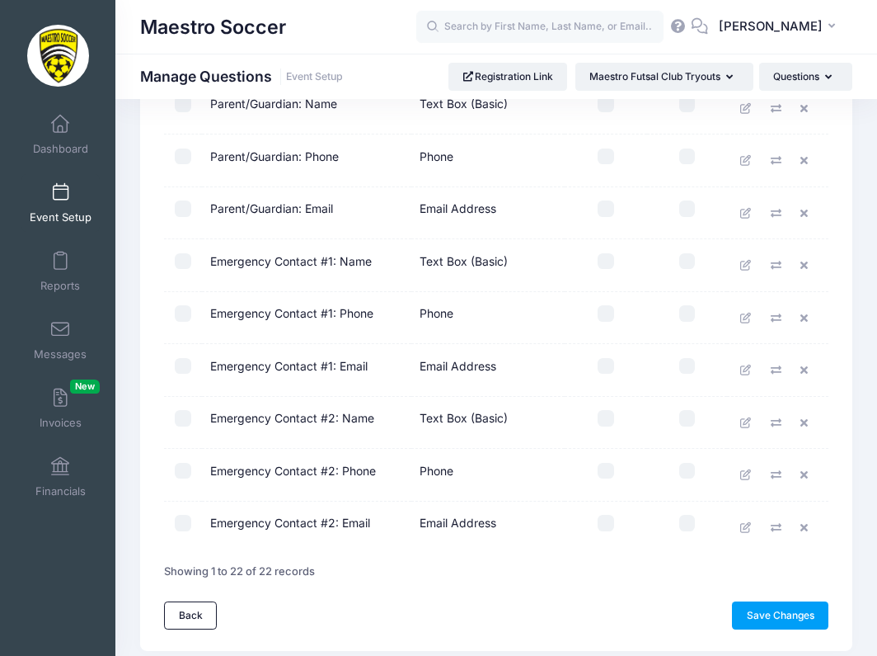
scroll to position [857, 0]
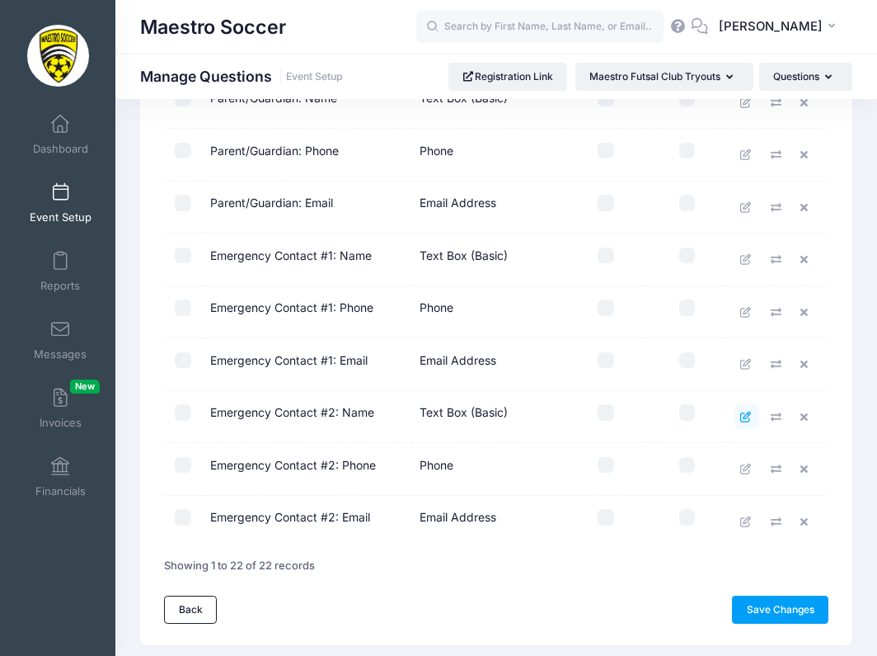
click at [745, 415] on icon at bounding box center [746, 416] width 13 height 11
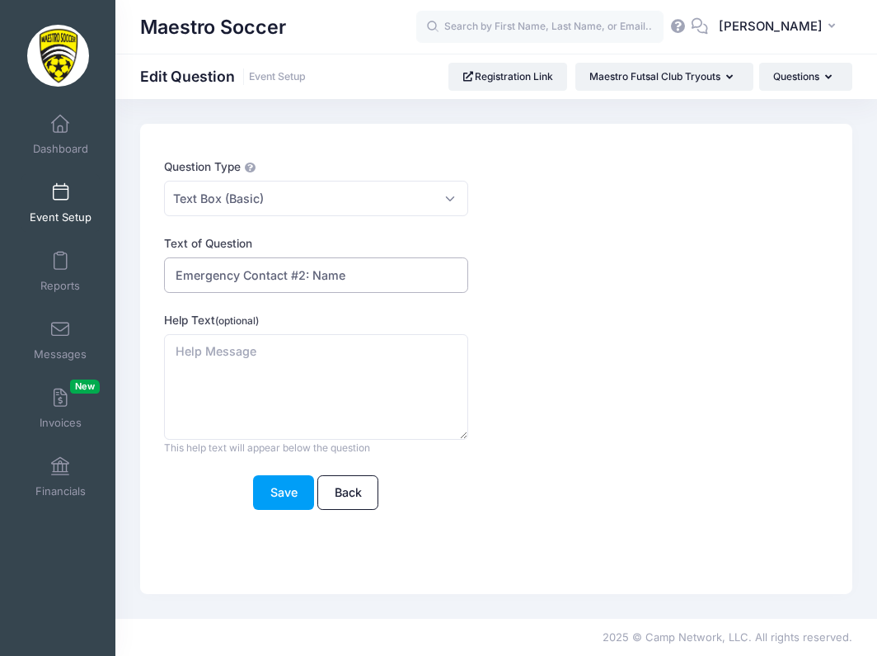
click at [392, 276] on input "Emergency Contact #2: Name" at bounding box center [315, 274] width 303 height 35
drag, startPoint x: 423, startPoint y: 272, endPoint x: 359, endPoint y: 272, distance: 64.3
click at [360, 272] on input "Emergency Contact #2: Name (If different)" at bounding box center [315, 274] width 303 height 35
type input "Emergency Contact #2: Name (If needed)"
click at [280, 496] on button "Save" at bounding box center [283, 492] width 61 height 35
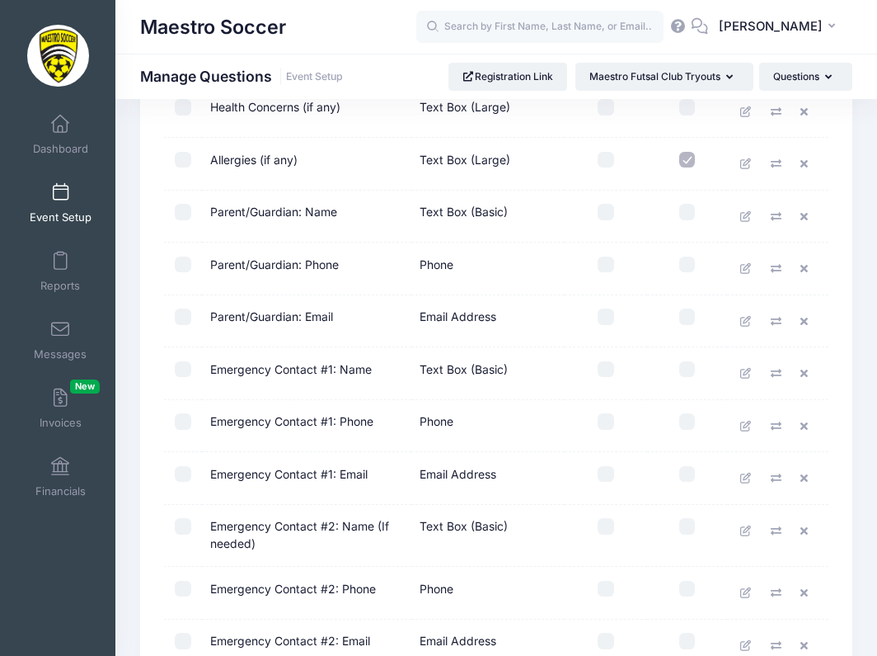
scroll to position [740, 0]
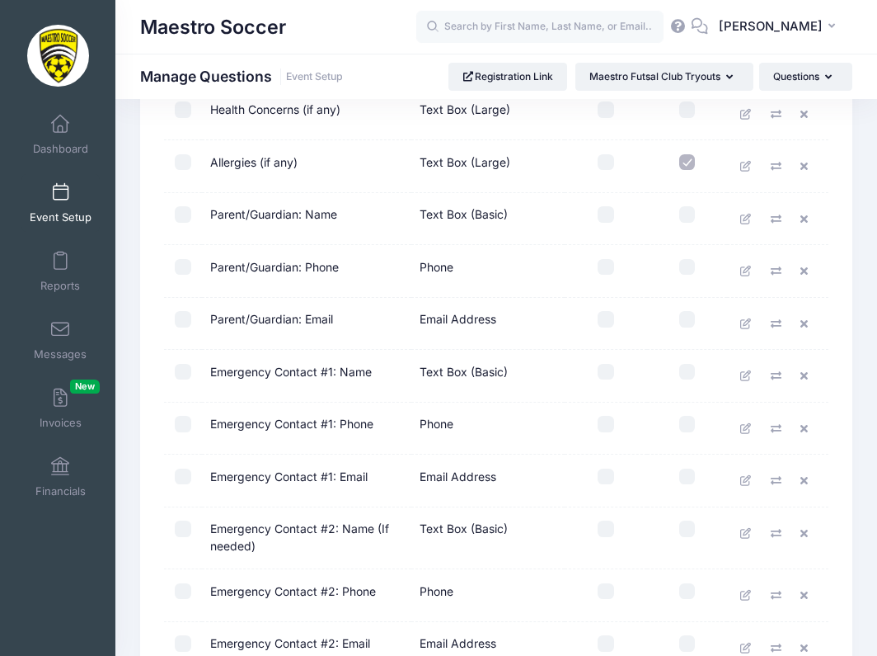
click at [604, 216] on input "checkbox" at bounding box center [606, 214] width 16 height 16
checkbox input "true"
click at [613, 268] on input "checkbox" at bounding box center [606, 267] width 16 height 16
checkbox input "true"
click at [607, 318] on input "checkbox" at bounding box center [606, 319] width 16 height 16
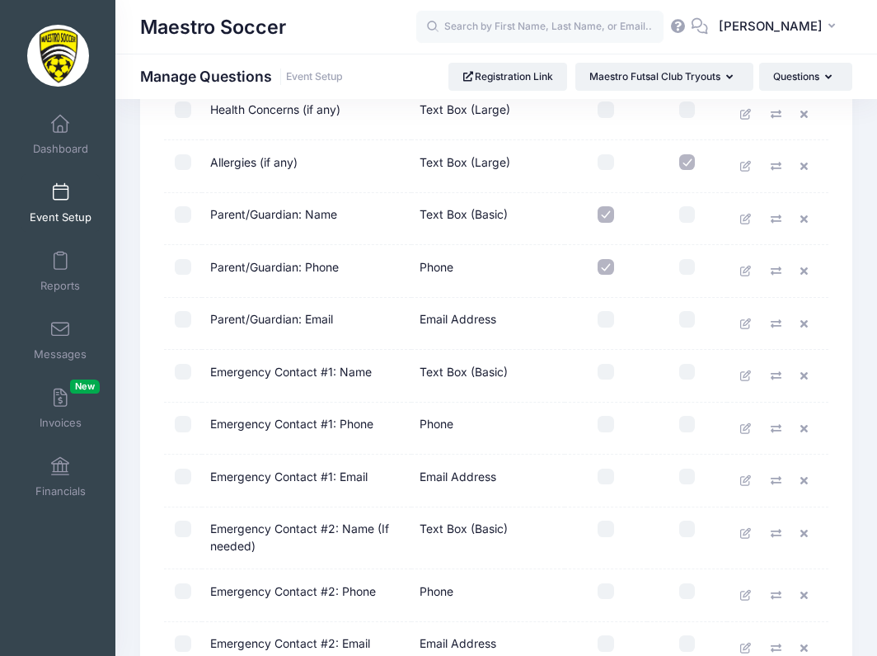
checkbox input "true"
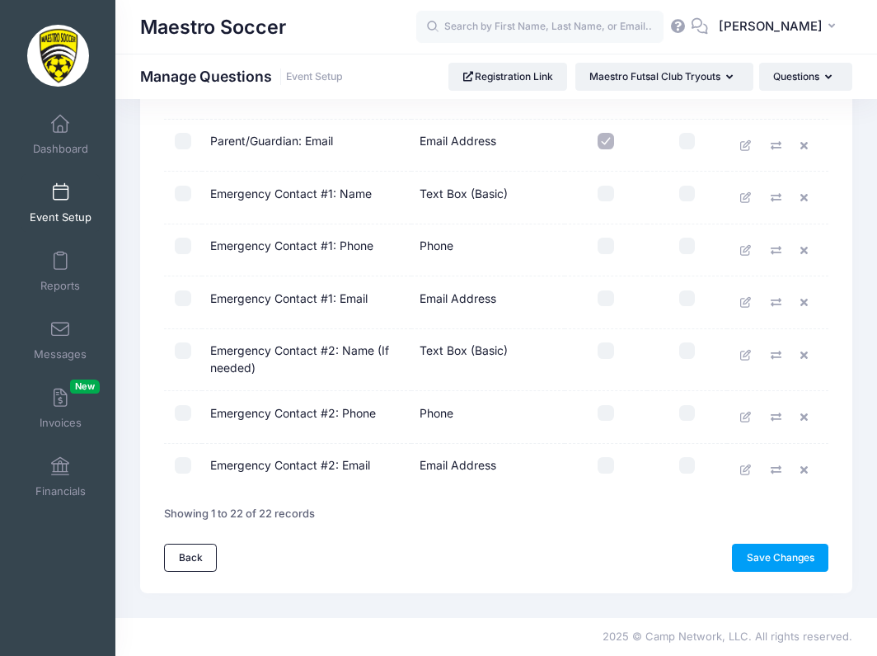
scroll to position [918, 0]
click at [785, 552] on link "Save Changes" at bounding box center [780, 558] width 96 height 28
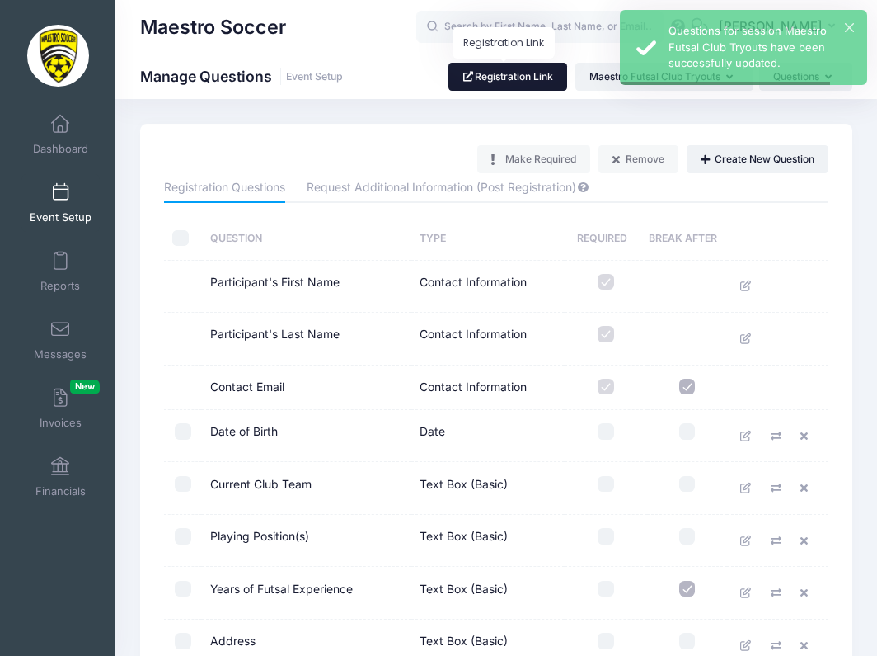
click at [541, 81] on link "Registration Link" at bounding box center [509, 77] width 120 height 28
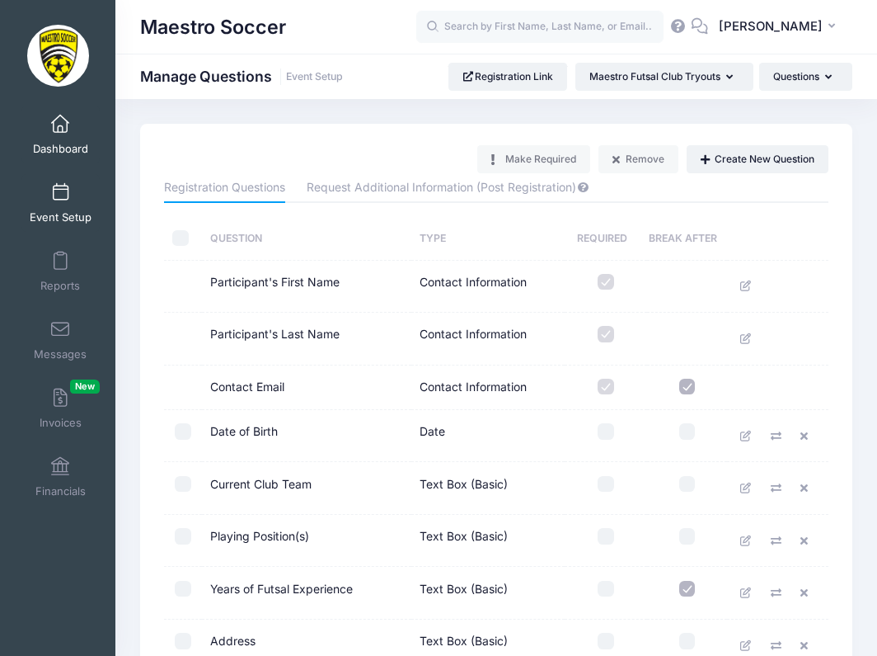
click at [62, 142] on span "Dashboard" at bounding box center [60, 149] width 55 height 14
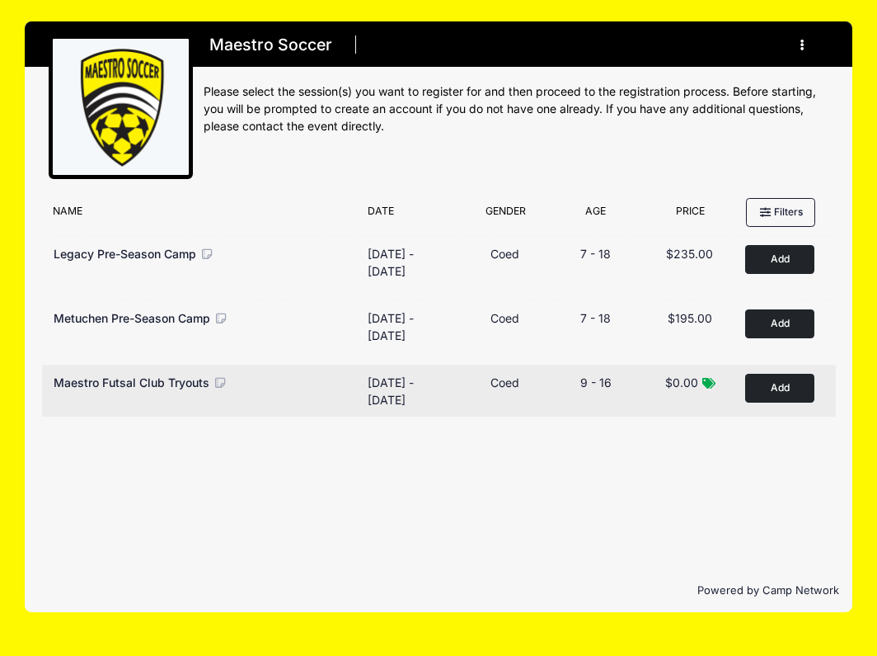
click at [778, 396] on button "Add to Cart" at bounding box center [779, 388] width 69 height 29
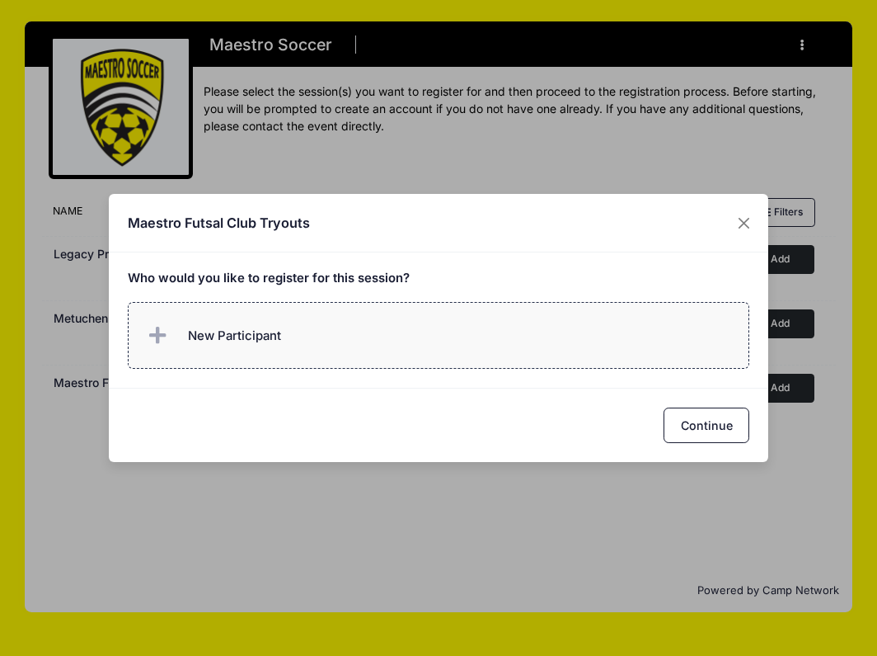
click at [460, 341] on label "New Participant" at bounding box center [439, 335] width 623 height 67
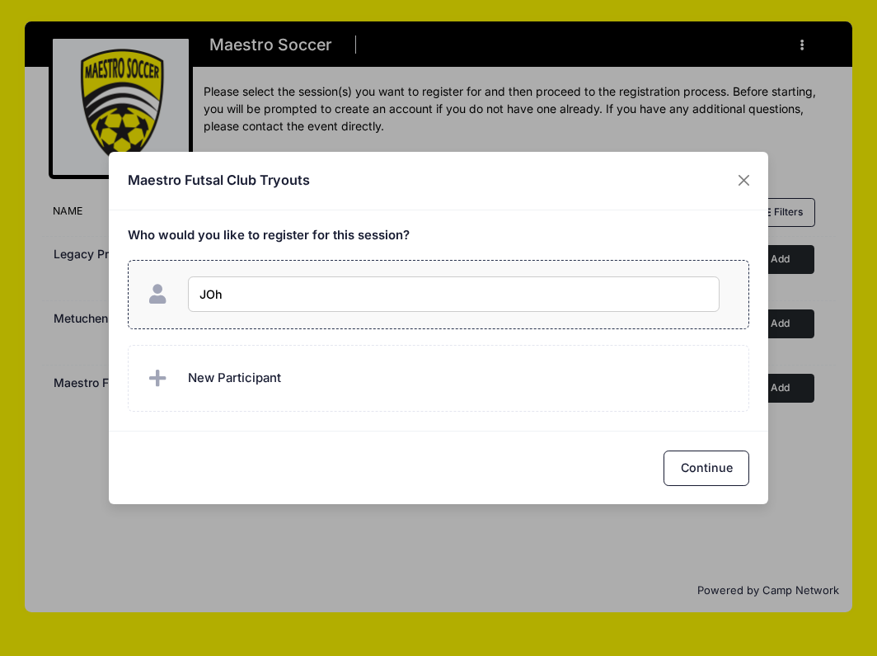
type input "JOhn"
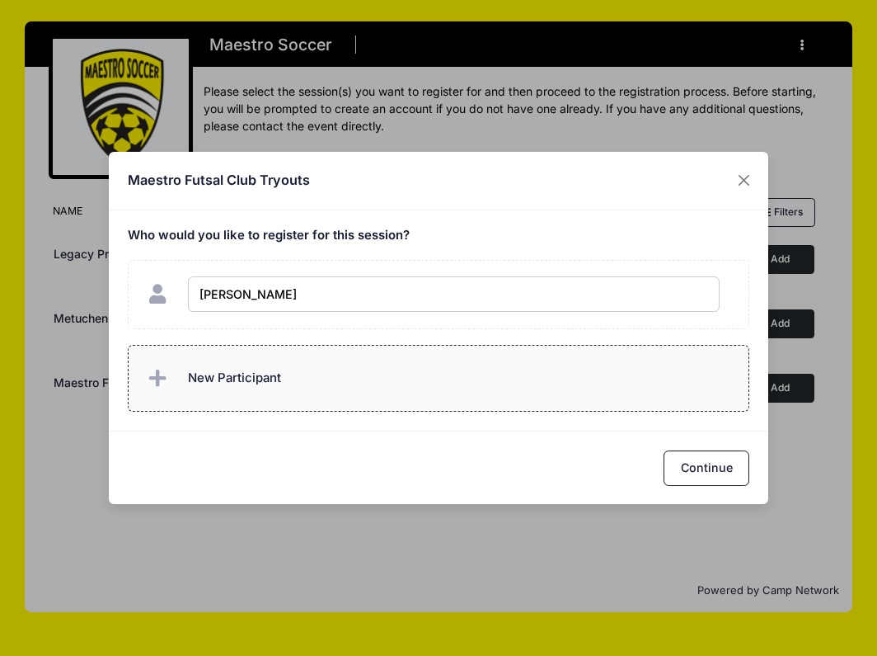
checkbox input "true"
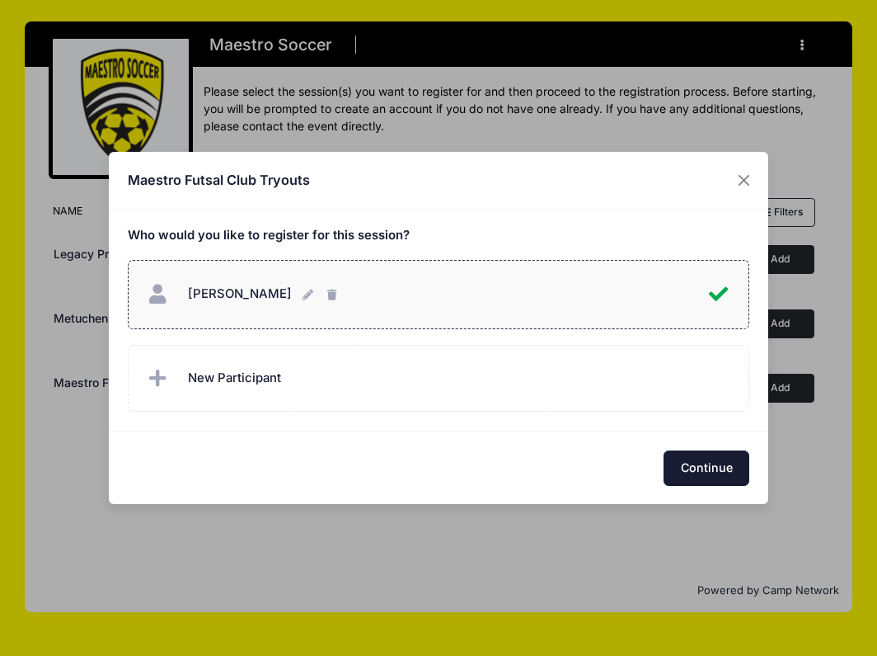
drag, startPoint x: 532, startPoint y: 388, endPoint x: 696, endPoint y: 467, distance: 182.2
click at [696, 467] on button "Continue" at bounding box center [707, 467] width 86 height 35
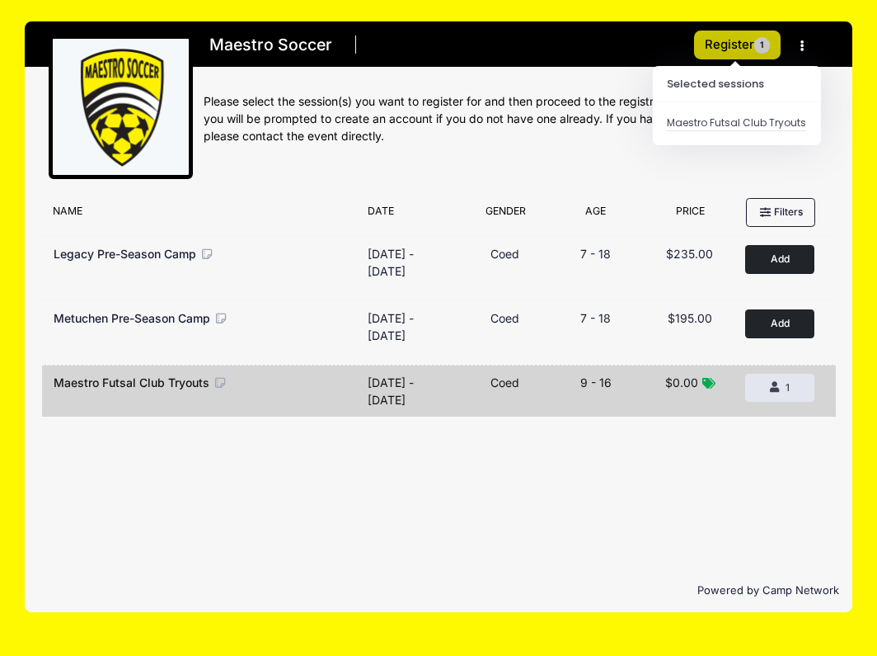
click at [734, 45] on button "Register 1" at bounding box center [737, 45] width 87 height 29
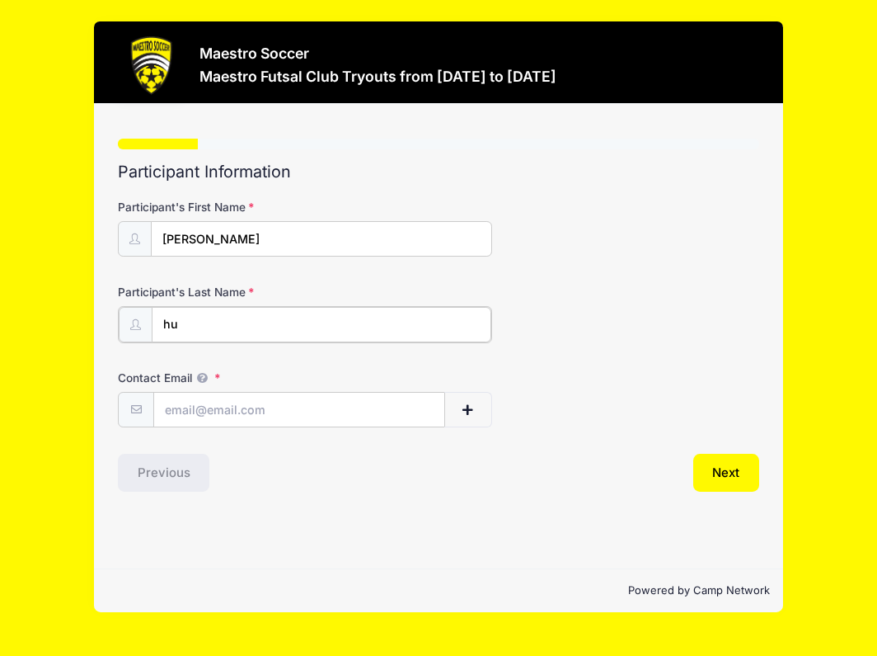
type input "hu"
click at [268, 410] on input "Contact Email" at bounding box center [299, 408] width 290 height 35
click at [704, 467] on button "Next" at bounding box center [726, 471] width 67 height 38
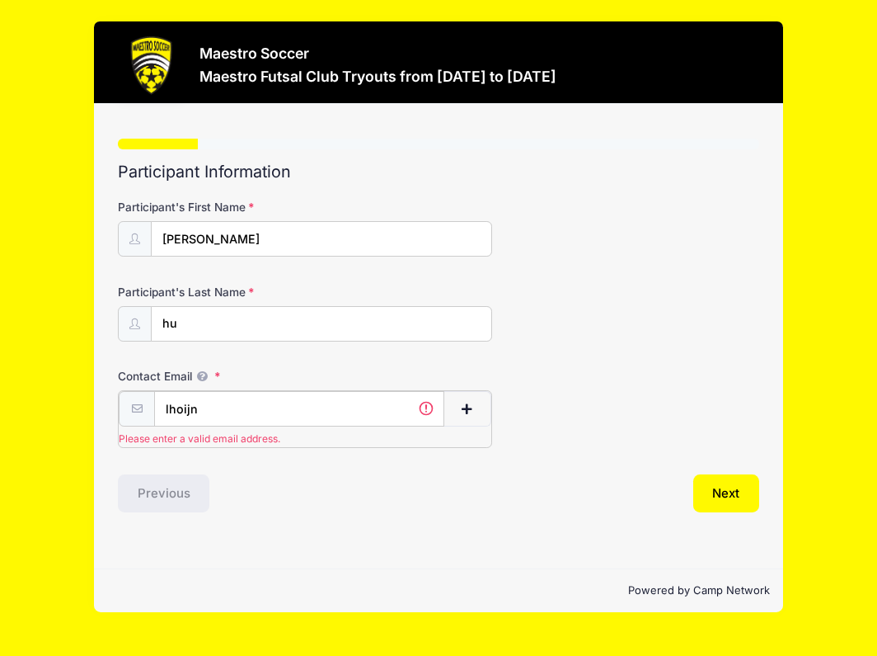
click at [298, 420] on input "lhoijn" at bounding box center [299, 408] width 290 height 35
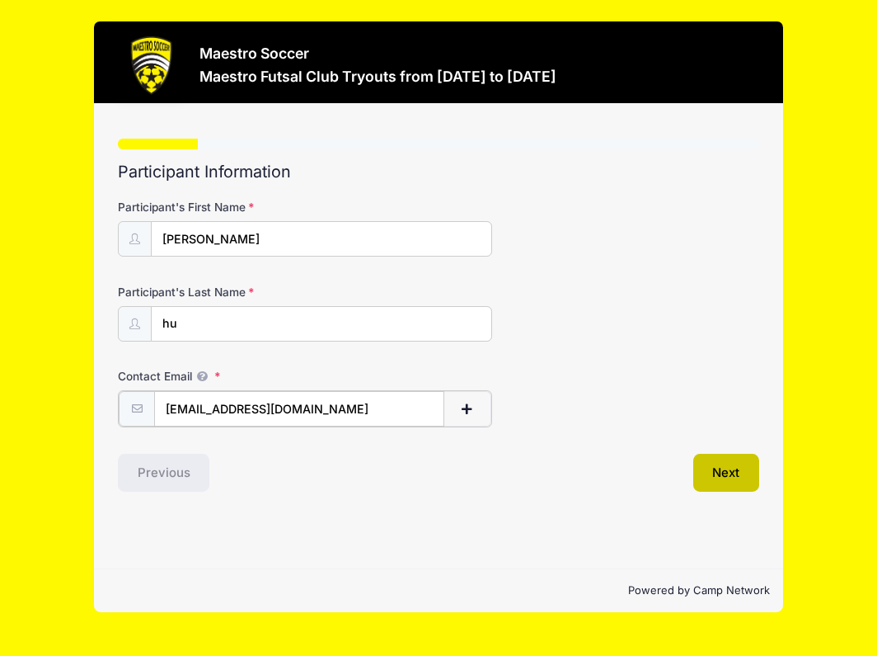
type input "lhoijn@email.com"
click at [738, 472] on button "Next" at bounding box center [726, 471] width 67 height 38
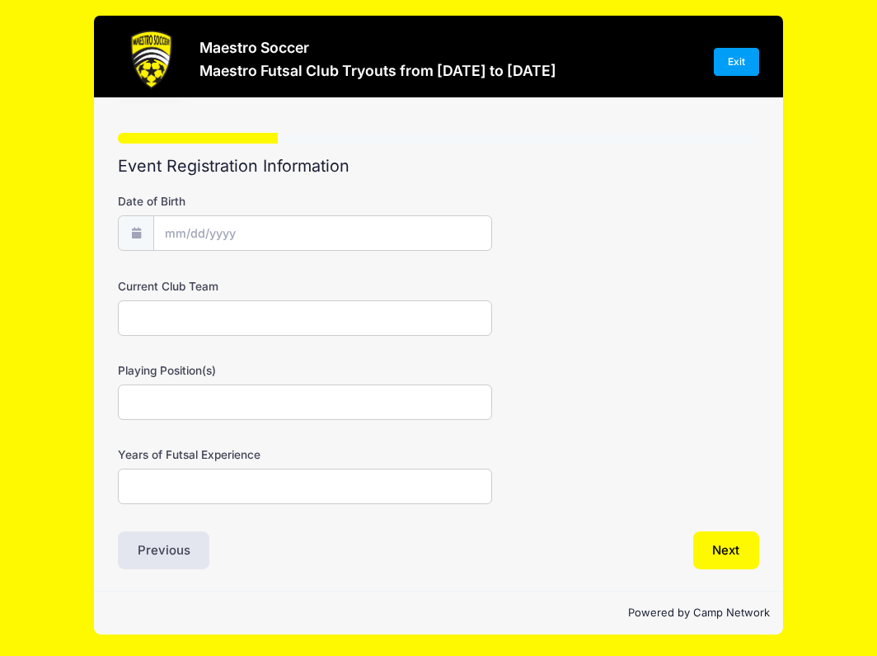
scroll to position [7, 0]
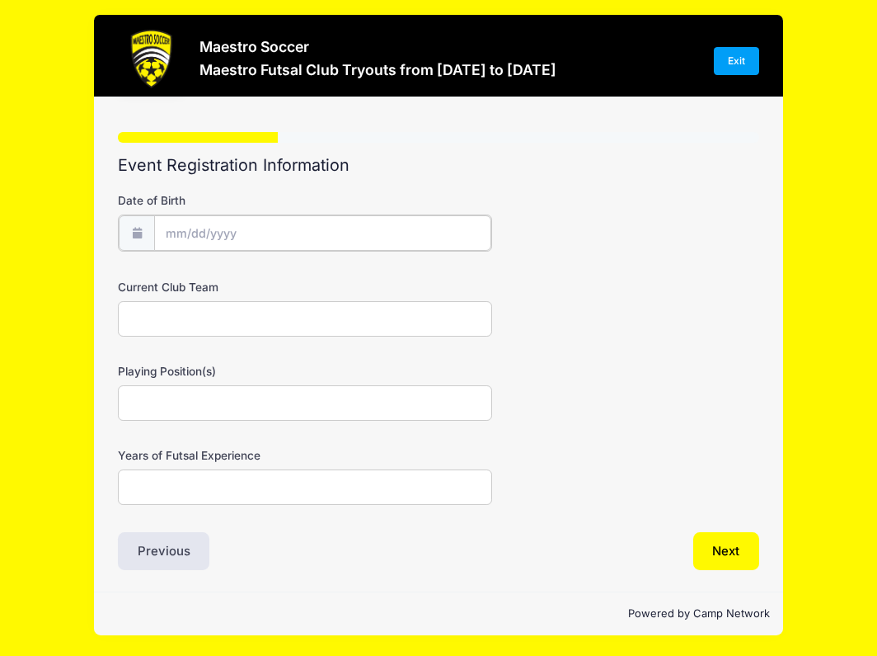
click at [388, 237] on input "Date of Birth" at bounding box center [322, 232] width 337 height 35
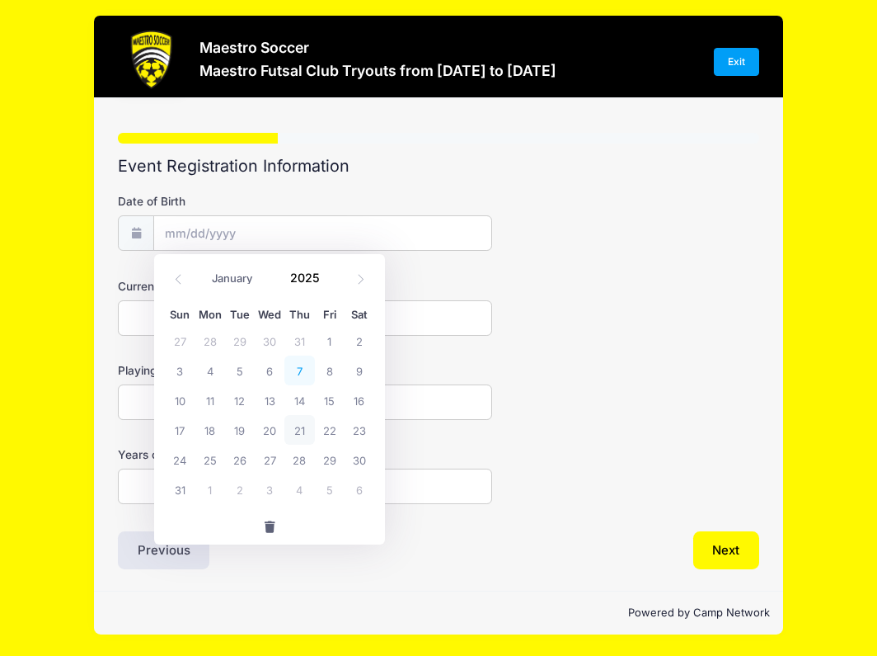
click at [311, 364] on span "7" at bounding box center [299, 370] width 30 height 30
type input "08/07/2025"
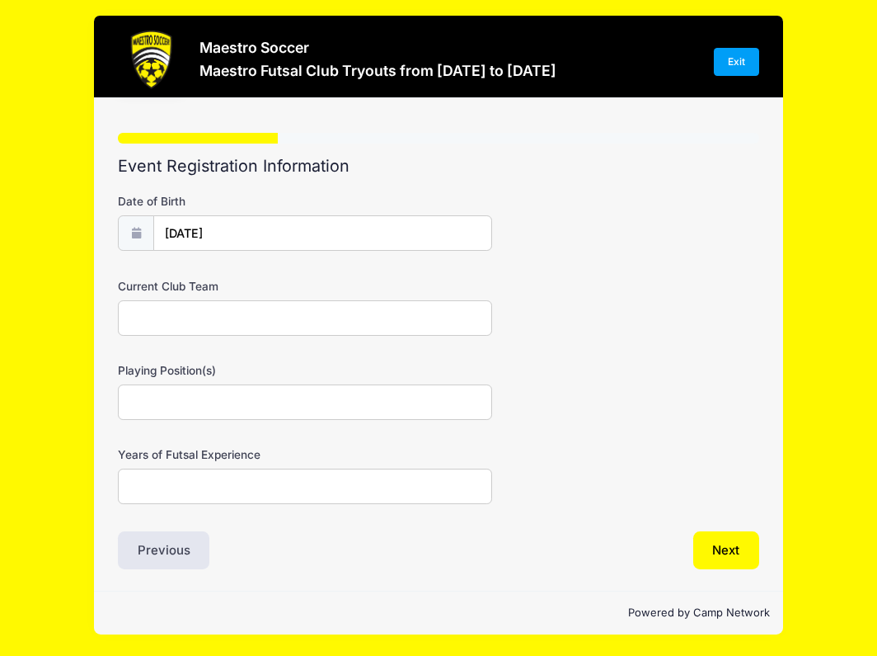
click at [295, 321] on input "Current Club Team" at bounding box center [305, 317] width 374 height 35
type input "hh"
click at [272, 395] on input "Playing Position(s)" at bounding box center [305, 401] width 374 height 35
type input "dd"
click at [254, 494] on input "Years of Futsal Experience" at bounding box center [305, 485] width 374 height 35
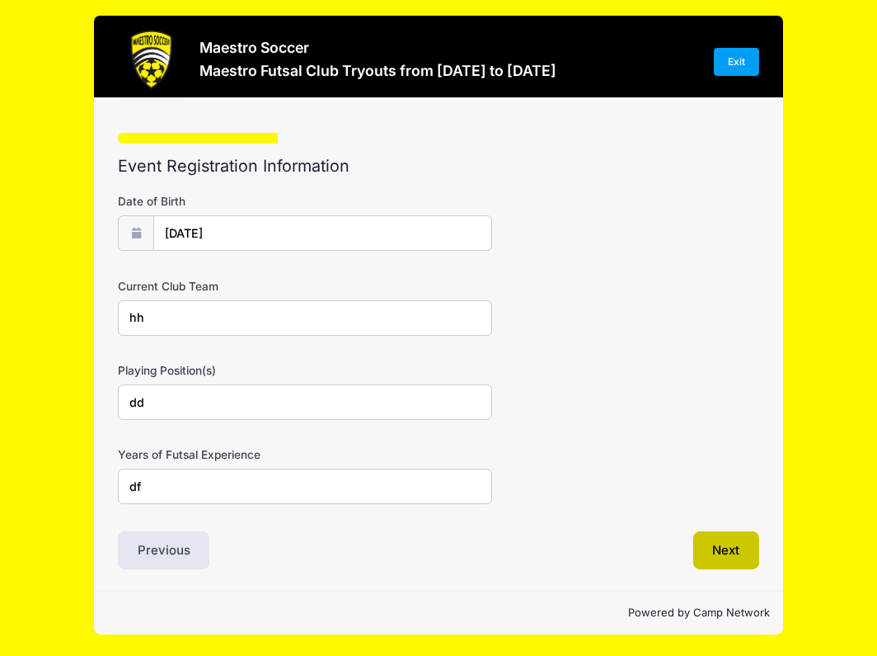
type input "df"
click at [739, 557] on button "Next" at bounding box center [726, 550] width 67 height 38
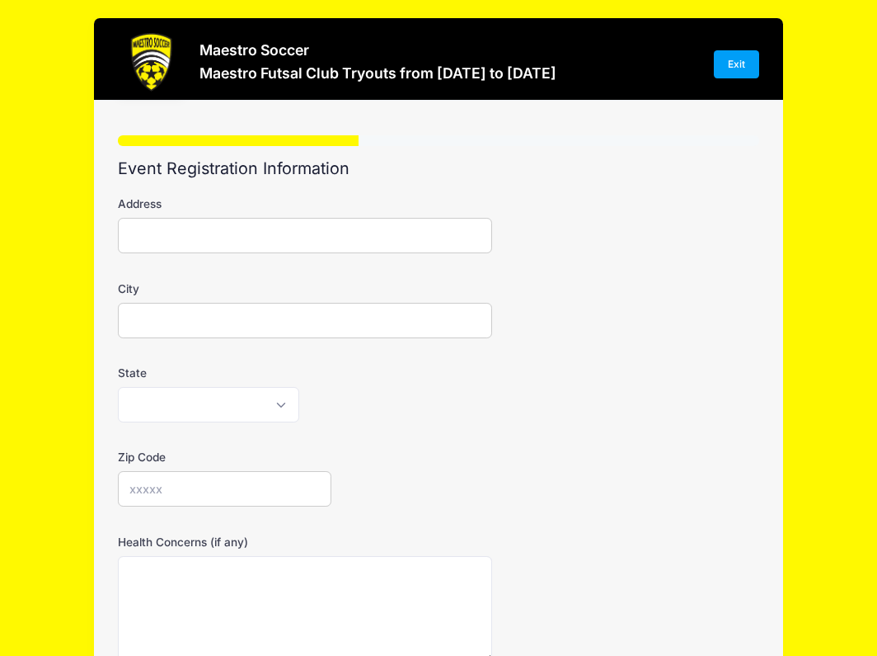
scroll to position [0, 0]
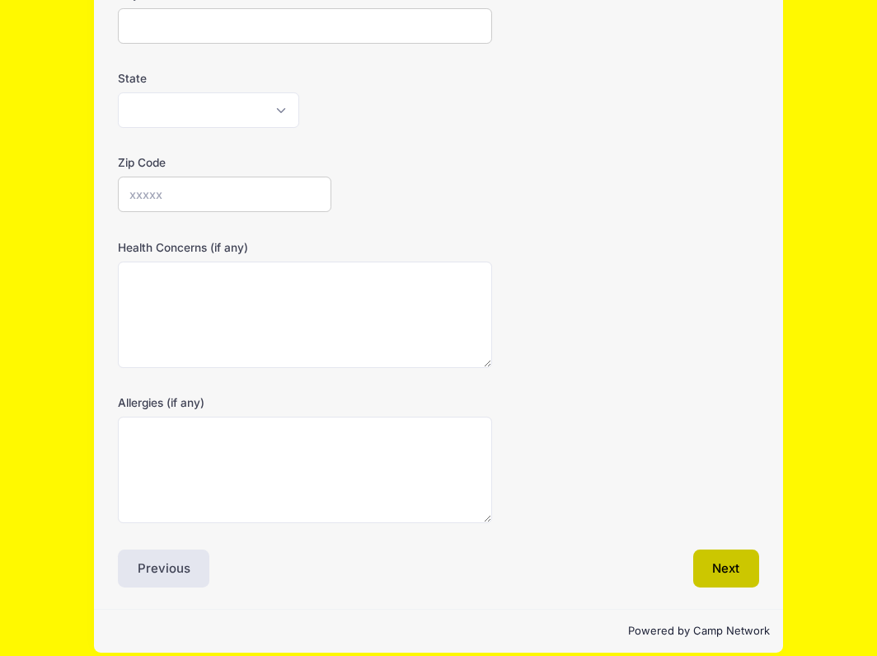
click at [728, 556] on button "Next" at bounding box center [726, 568] width 67 height 38
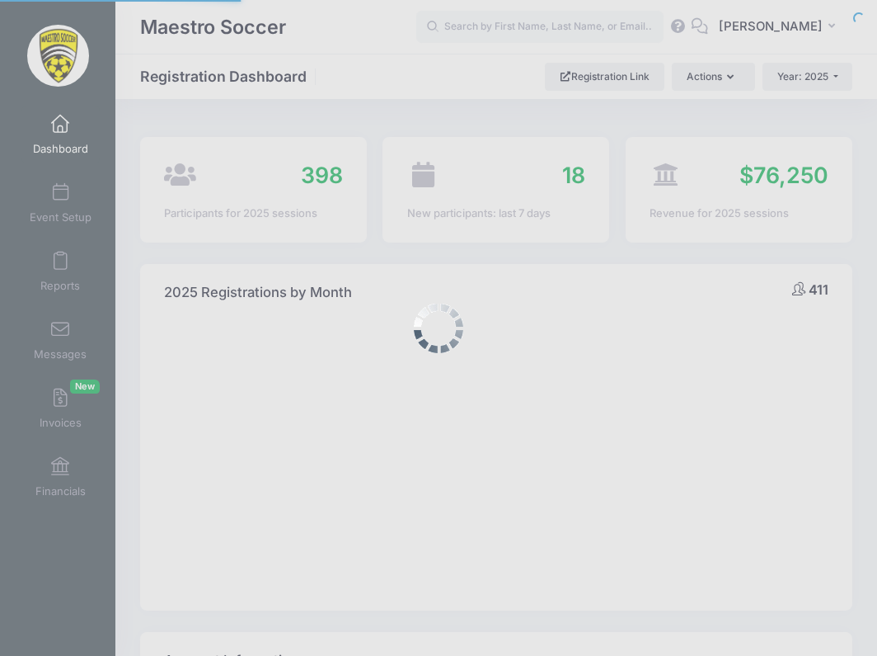
select select
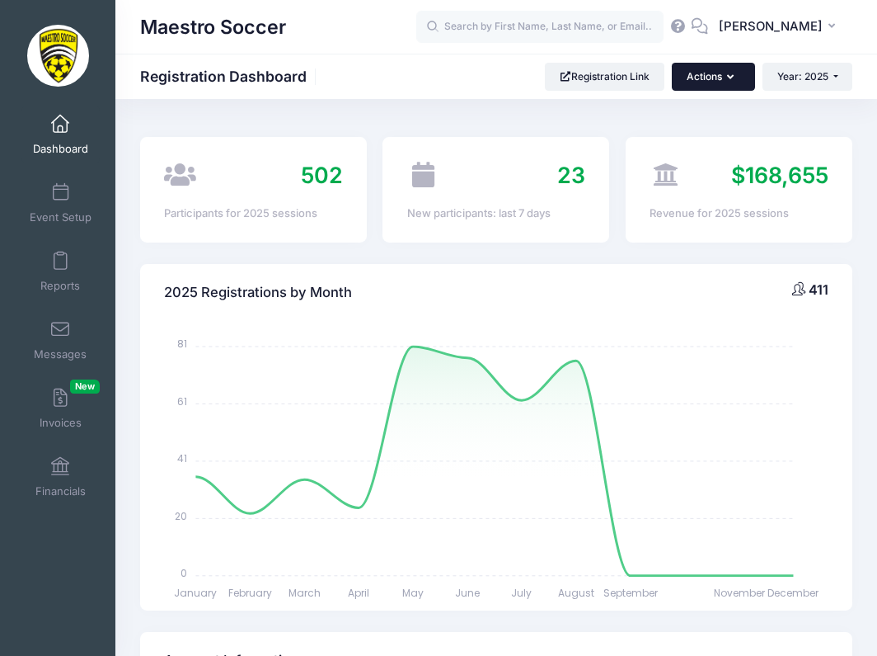
click at [709, 75] on button "Actions" at bounding box center [713, 77] width 82 height 28
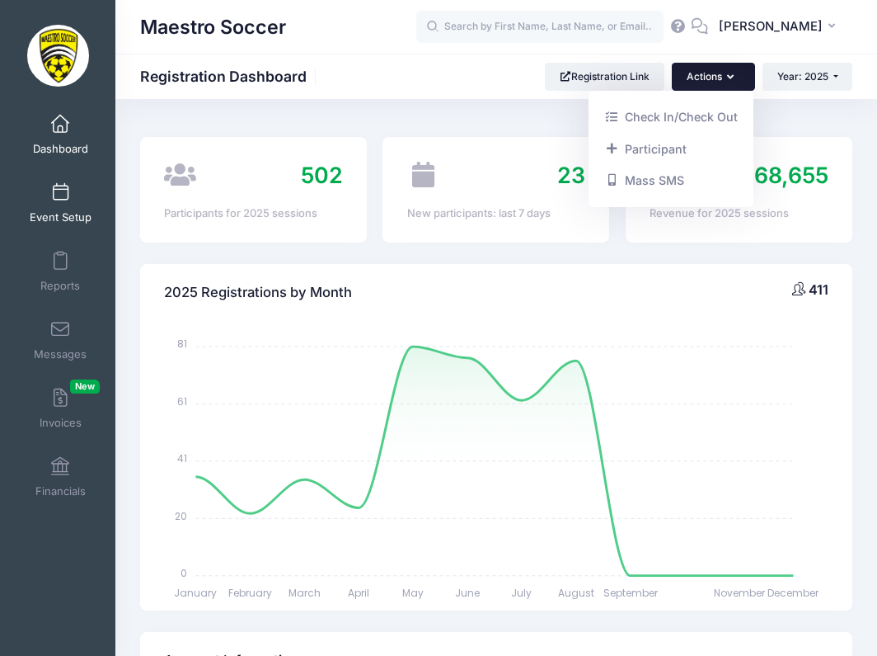
click at [54, 204] on link "Event Setup" at bounding box center [60, 203] width 78 height 58
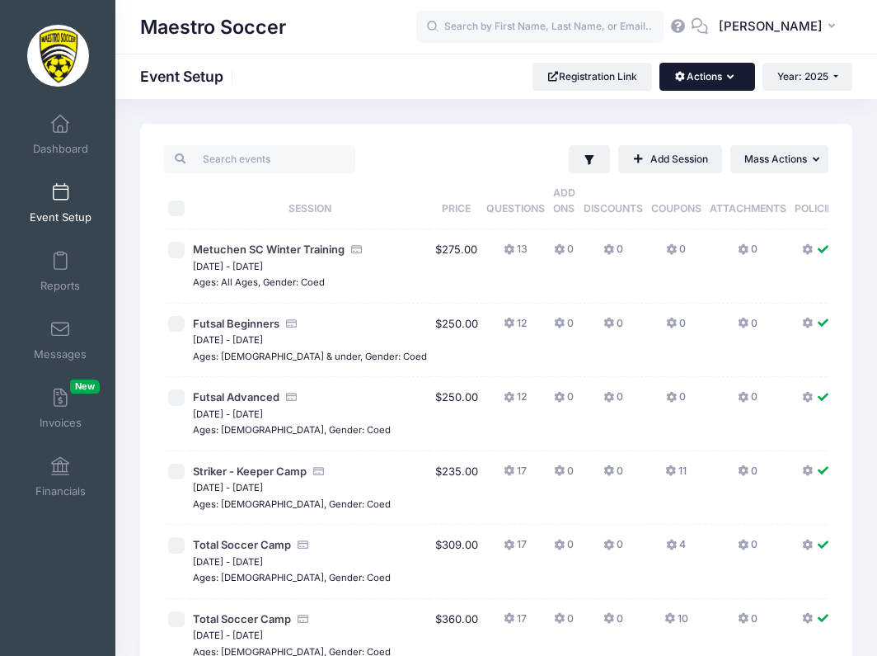
click at [713, 69] on button "Actions" at bounding box center [707, 77] width 95 height 28
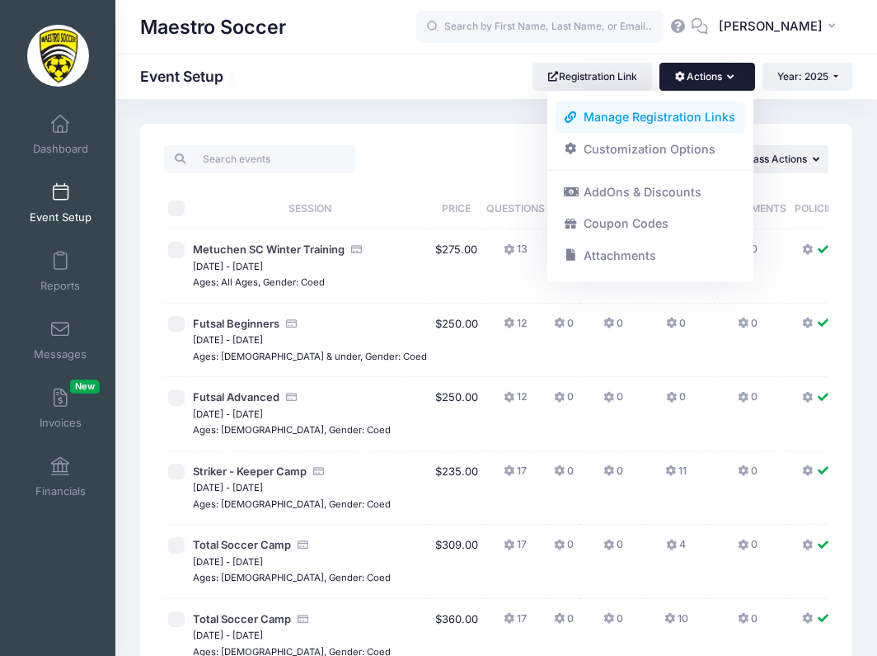
click at [691, 120] on link "Manage Registration Links" at bounding box center [651, 116] width 190 height 31
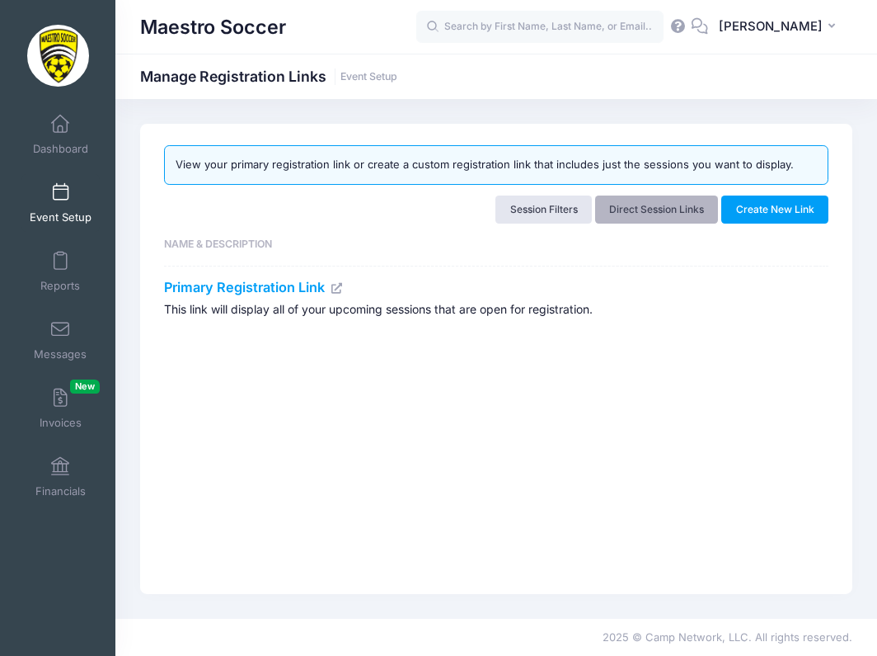
click at [639, 214] on link "Direct Session Links" at bounding box center [657, 209] width 124 height 28
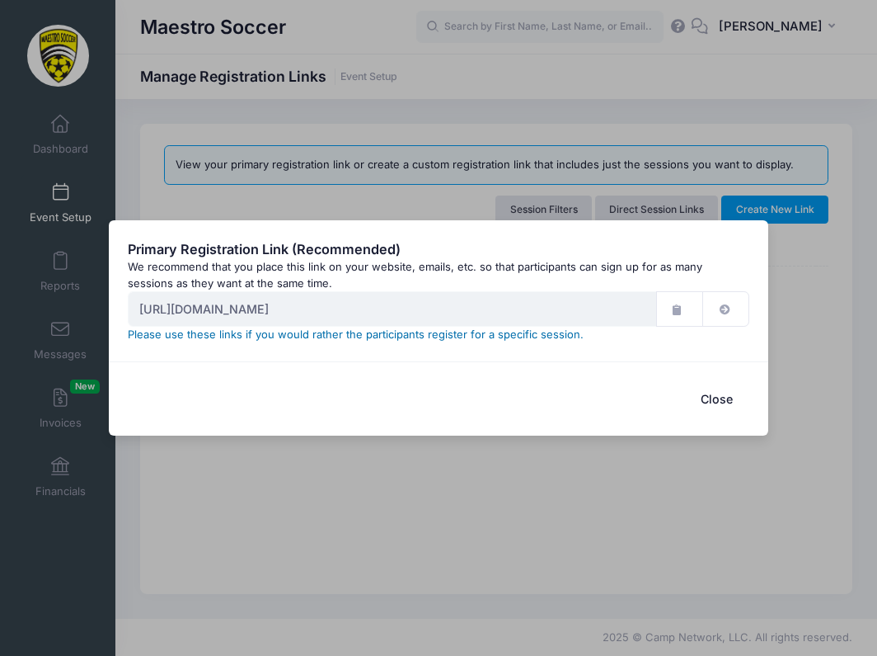
click at [482, 334] on link "Please use these links if you would rather the participants register for a spec…" at bounding box center [356, 333] width 456 height 13
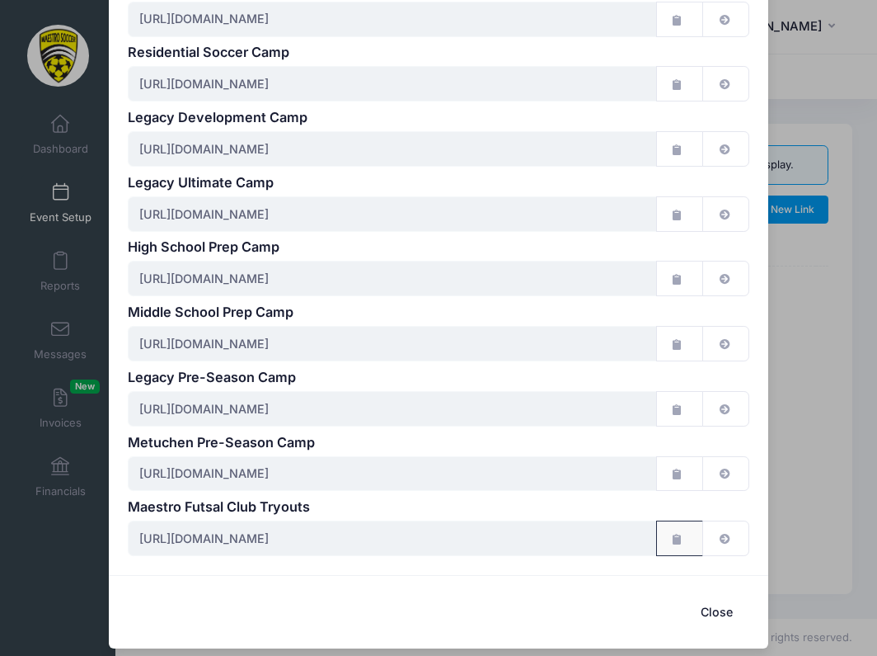
scroll to position [541, 0]
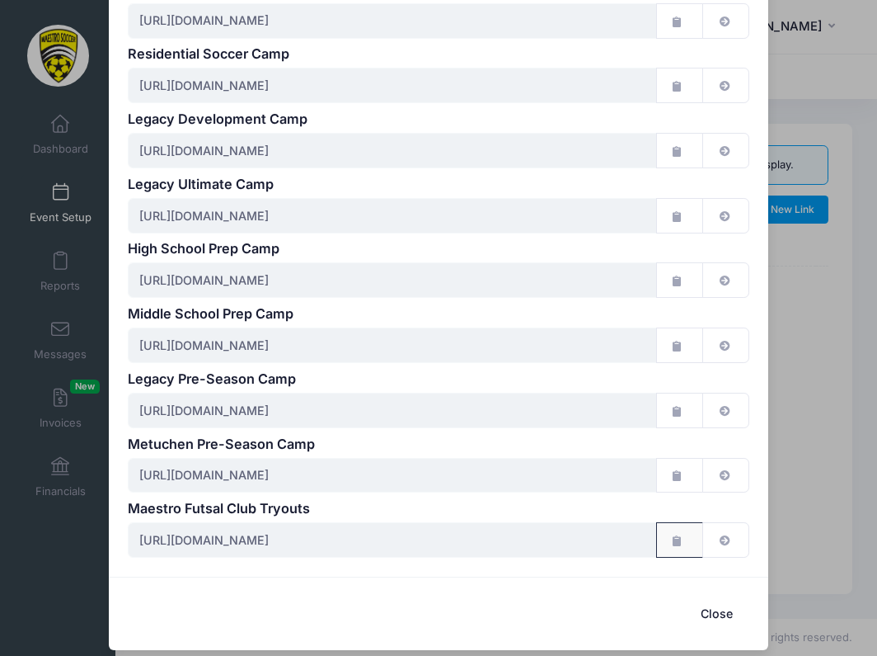
click at [684, 529] on button "button" at bounding box center [679, 539] width 47 height 35
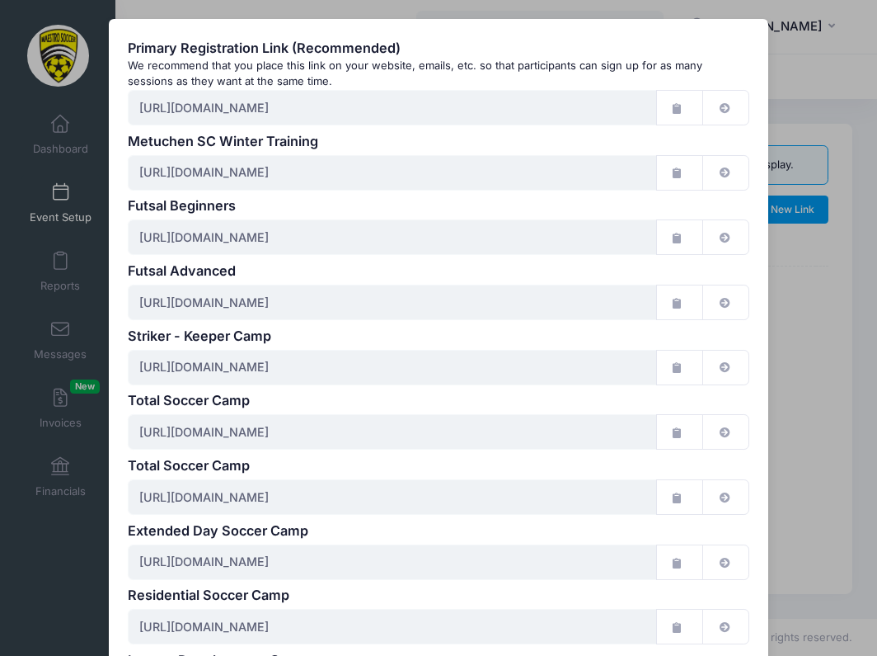
scroll to position [0, 0]
click at [820, 364] on div "Primary Registration Link (Recommended) We recommend that you place this link o…" at bounding box center [438, 328] width 877 height 656
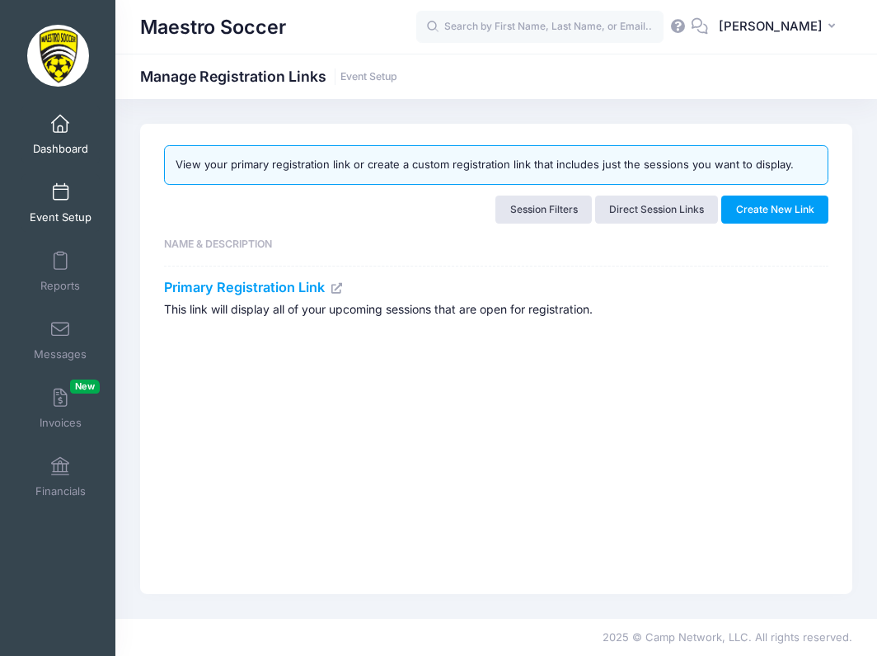
click at [61, 145] on span "Dashboard" at bounding box center [60, 149] width 55 height 14
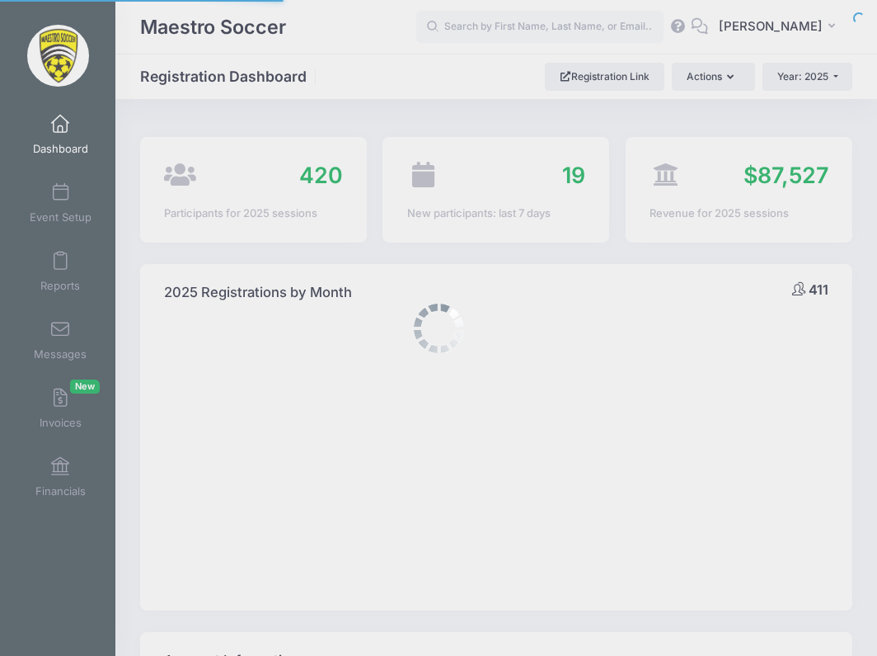
select select
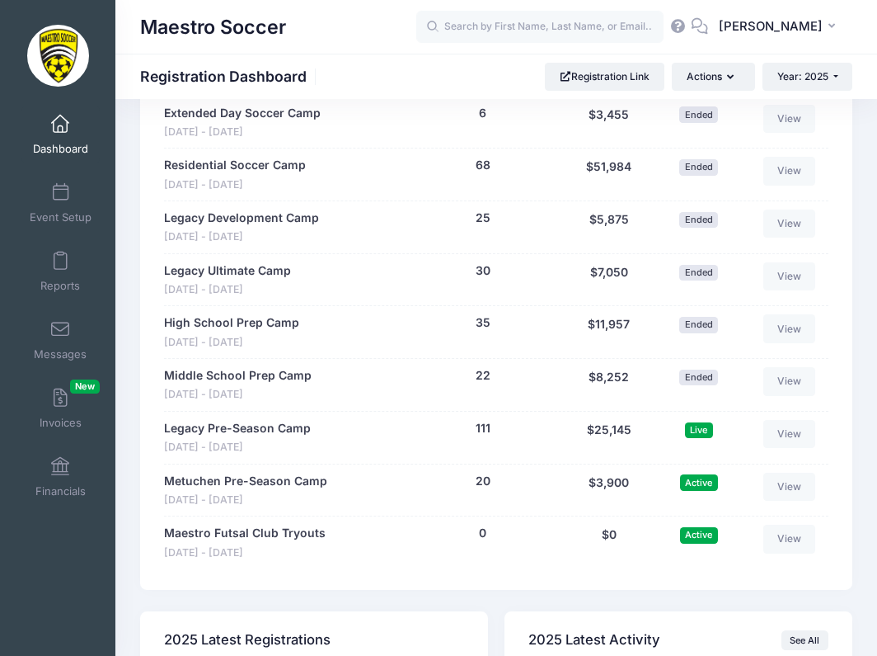
scroll to position [1600, 0]
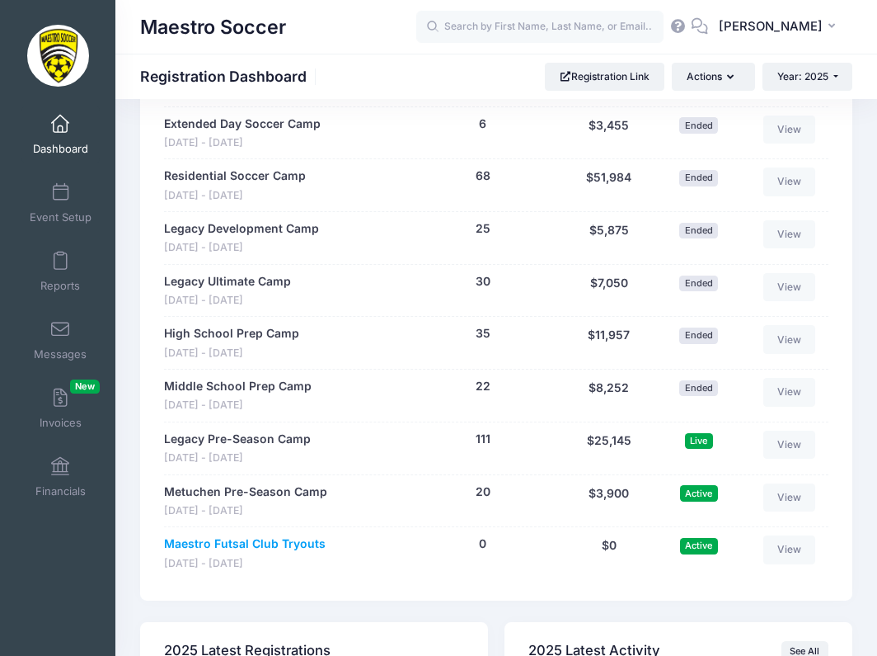
click at [312, 537] on link "Maestro Futsal Club Tryouts" at bounding box center [245, 543] width 162 height 17
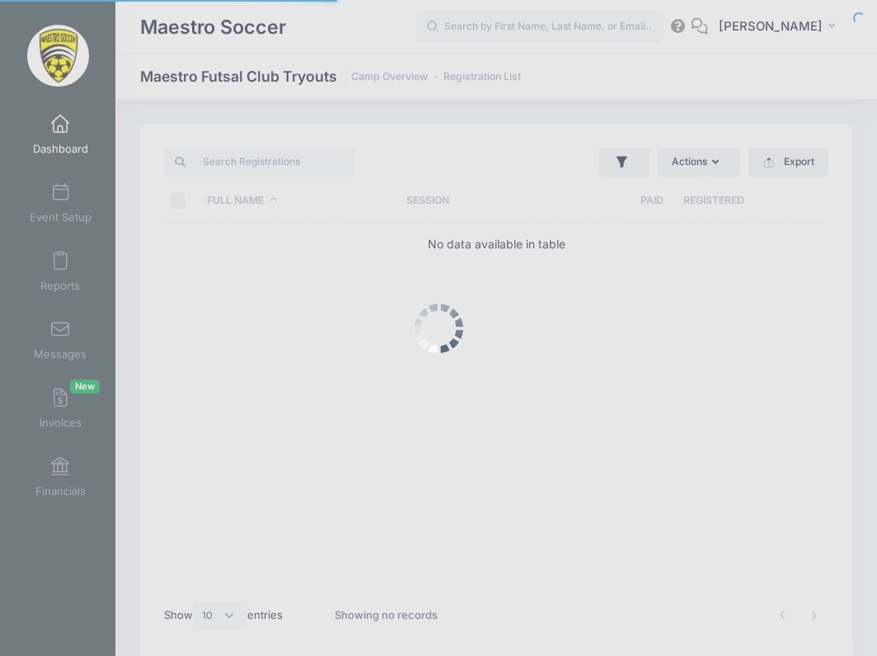
select select "10"
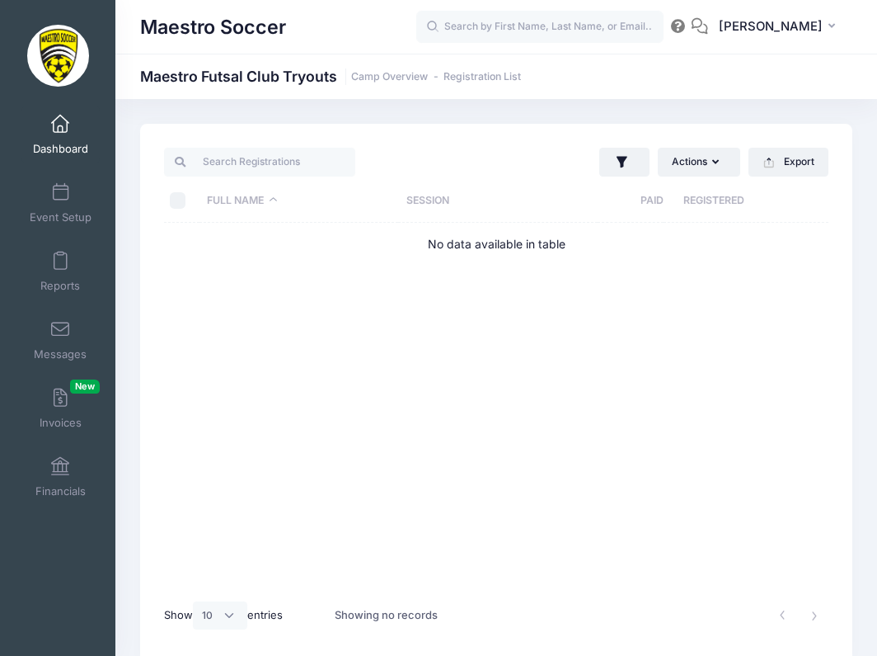
click at [67, 142] on span "Dashboard" at bounding box center [60, 149] width 55 height 14
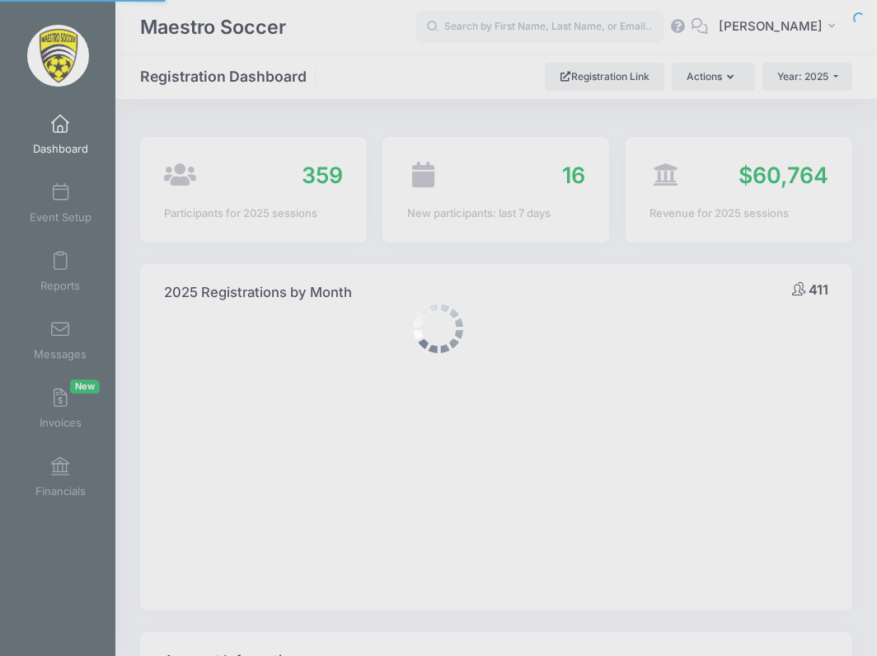
select select
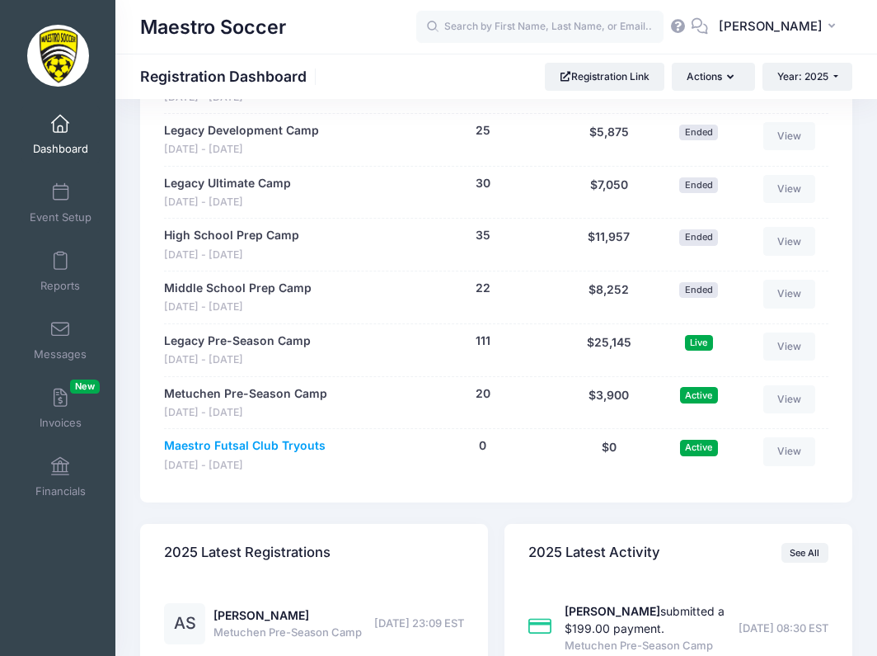
scroll to position [1698, 0]
click at [280, 439] on link "Maestro Futsal Club Tryouts" at bounding box center [245, 445] width 162 height 17
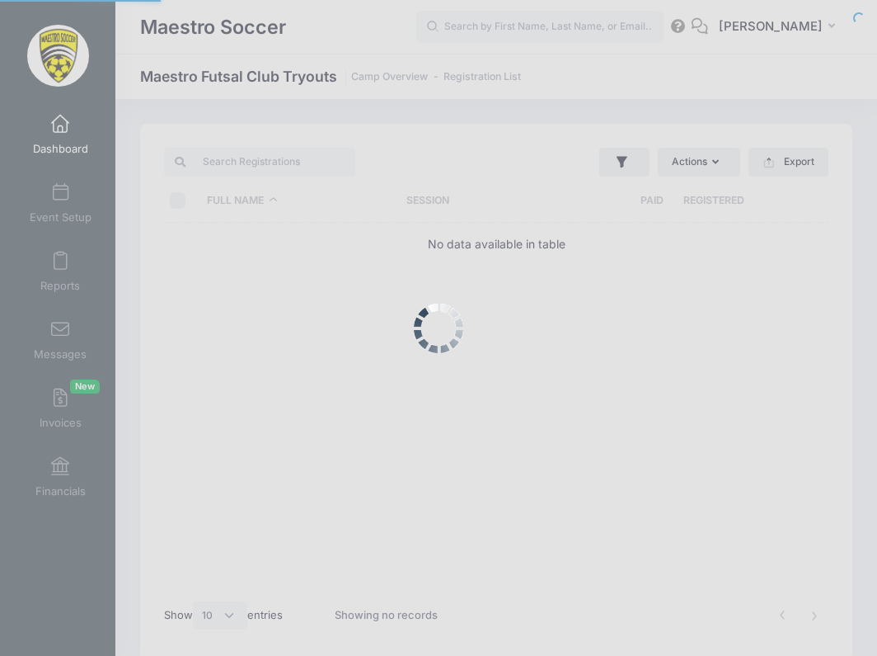
select select "10"
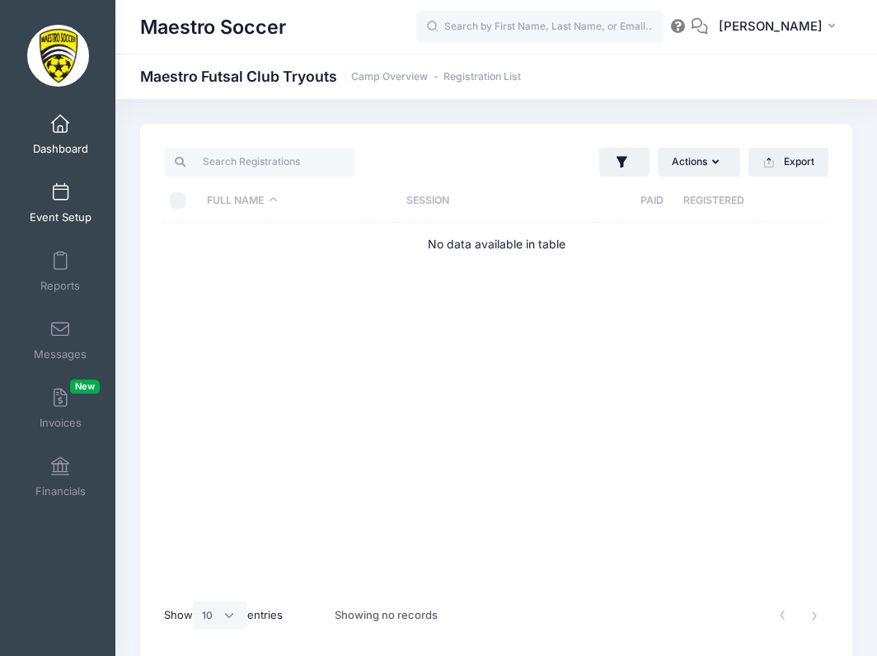
click at [60, 197] on span at bounding box center [60, 193] width 0 height 18
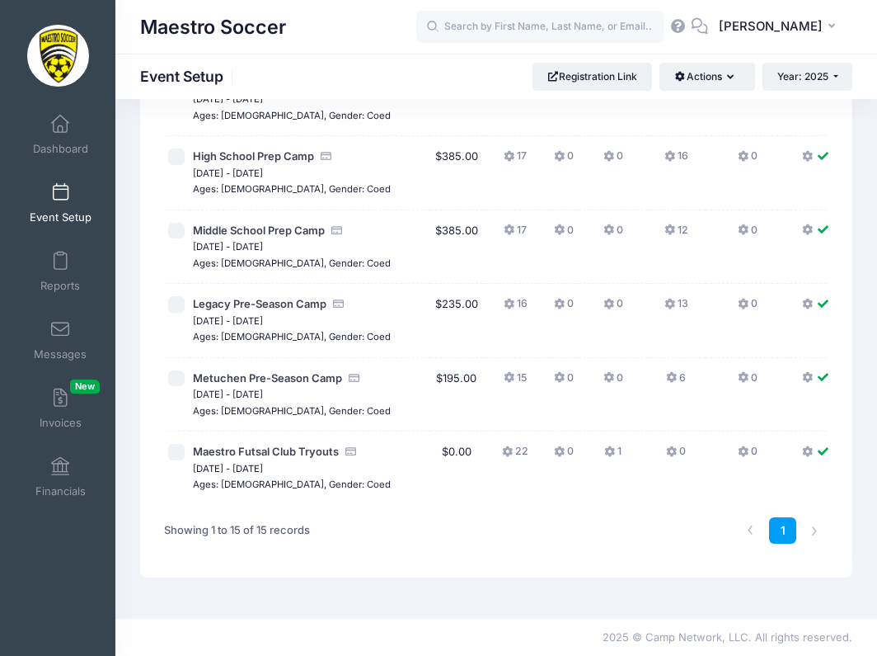
scroll to position [898, 0]
click at [278, 458] on span "Maestro Futsal Club Tryouts" at bounding box center [266, 450] width 146 height 13
